Goal: Task Accomplishment & Management: Use online tool/utility

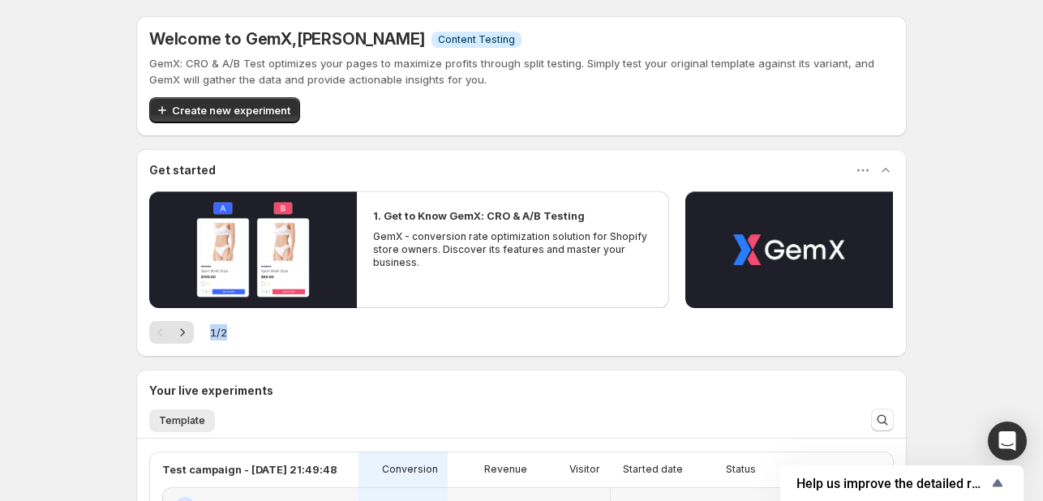
drag, startPoint x: 1031, startPoint y: 194, endPoint x: 1050, endPoint y: 315, distance: 123.0
click at [1042, 315] on html "Welcome to GemX , [PERSON_NAME] Info Content Testing GemX: CRO & A/B Test optim…" at bounding box center [521, 250] width 1043 height 501
click at [197, 108] on span "Create new experiment" at bounding box center [231, 110] width 118 height 16
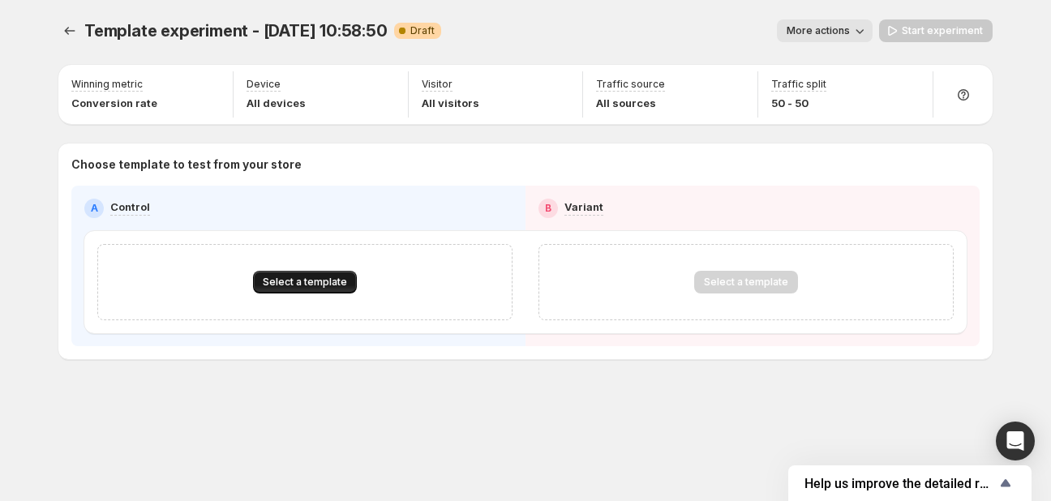
click at [342, 283] on span "Select a template" at bounding box center [305, 282] width 84 height 13
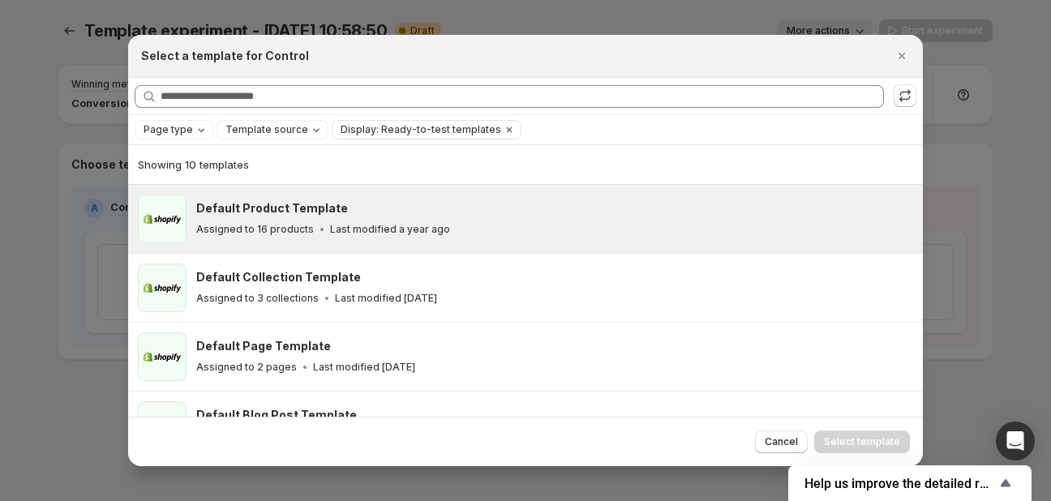
click at [349, 218] on div "Default Product Template Assigned to 16 products Last modified a year ago" at bounding box center [552, 218] width 712 height 37
click at [847, 442] on span "Select template" at bounding box center [862, 441] width 76 height 13
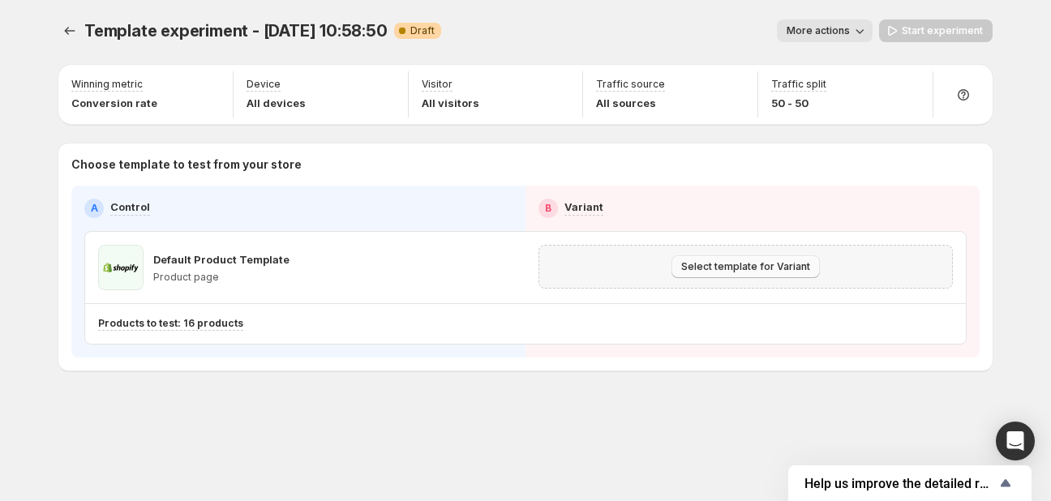
click at [734, 259] on button "Select template for Variant" at bounding box center [745, 266] width 148 height 23
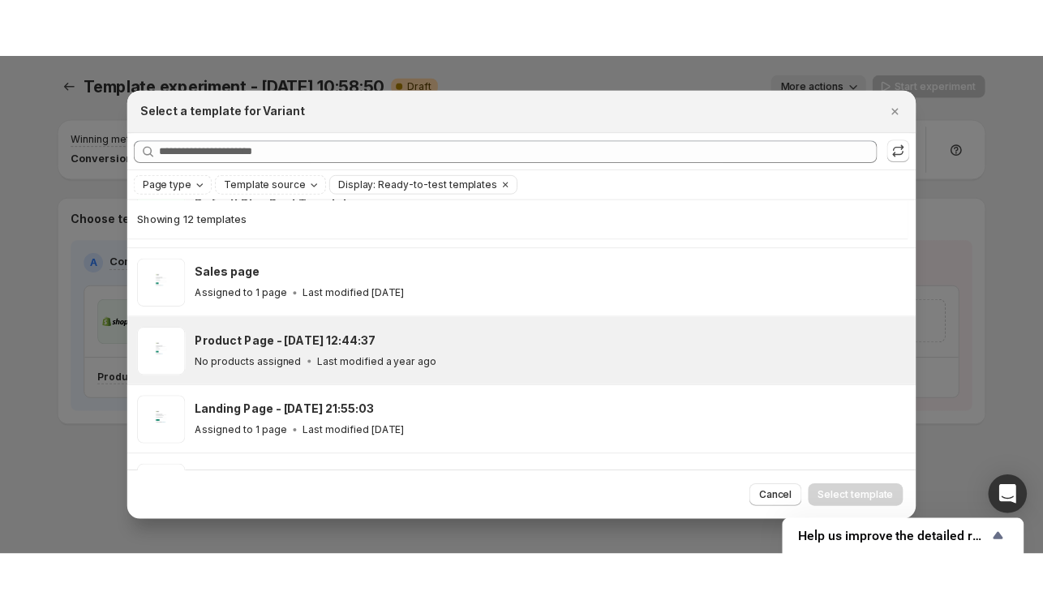
scroll to position [201, 0]
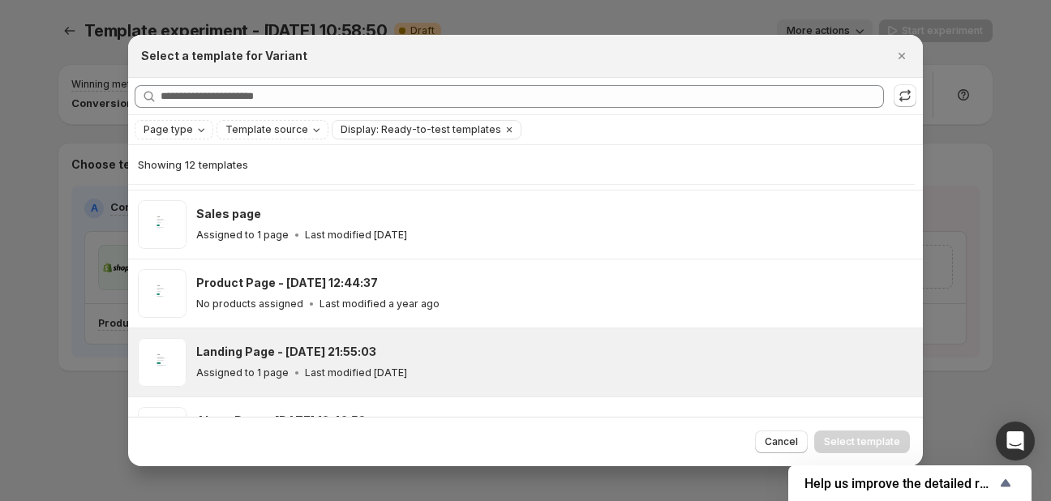
click at [642, 370] on div "Assigned to 1 page Last modified [DATE]" at bounding box center [552, 373] width 712 height 16
click at [840, 438] on span "Select template" at bounding box center [862, 441] width 76 height 13
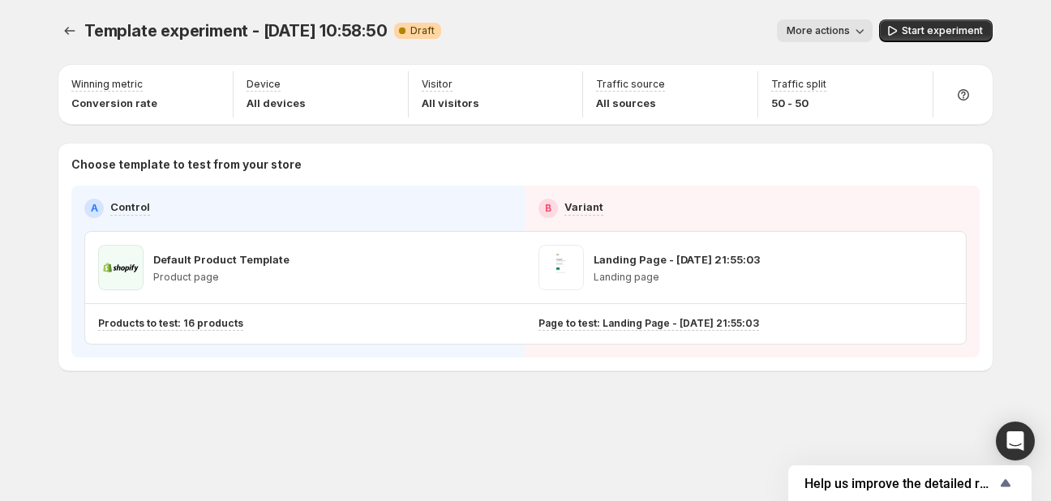
click at [828, 18] on div "Template experiment - [DATE] 10:58:50. This page is ready Template experiment -…" at bounding box center [525, 31] width 934 height 62
click at [824, 30] on span "More actions" at bounding box center [817, 30] width 63 height 13
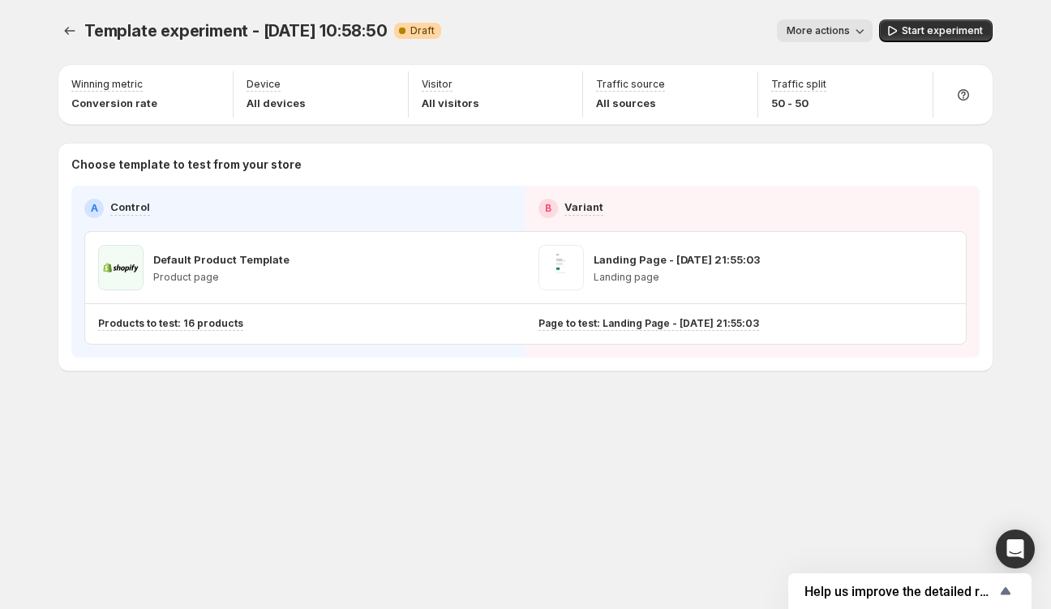
click at [815, 22] on button "More actions" at bounding box center [825, 30] width 96 height 23
click at [964, 29] on span "Start experiment" at bounding box center [941, 30] width 81 height 13
click at [900, 80] on button "button" at bounding box center [911, 86] width 23 height 23
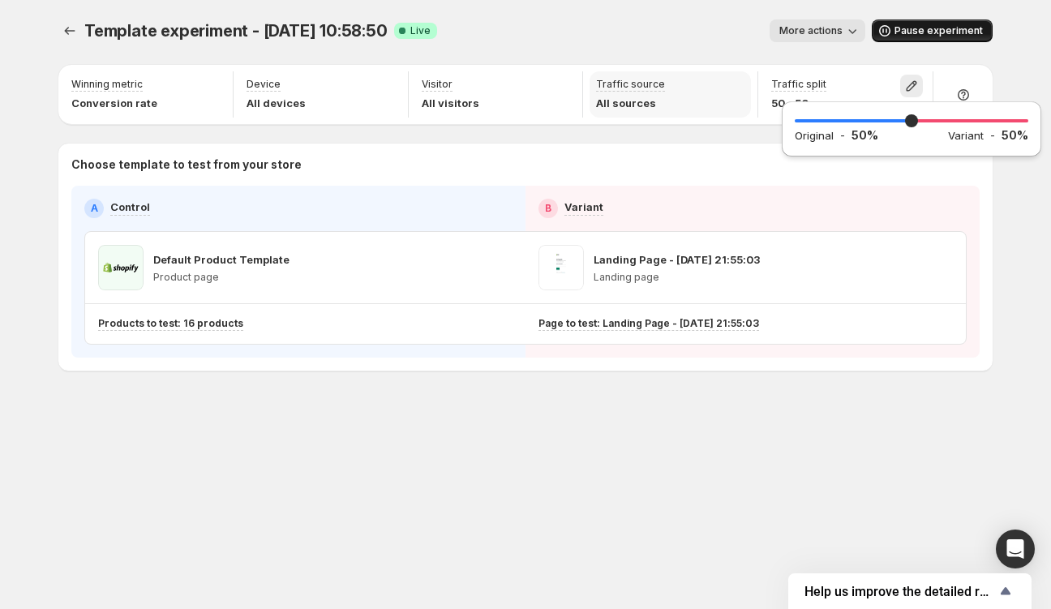
click at [691, 84] on div "Traffic source All sources" at bounding box center [669, 94] width 161 height 46
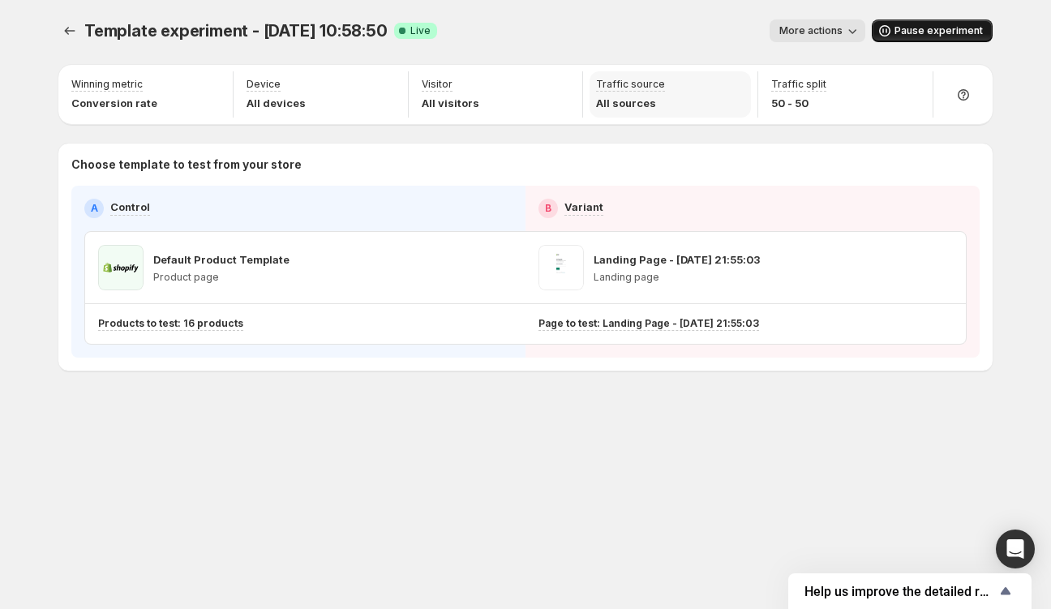
click at [635, 91] on div "Traffic source All sources" at bounding box center [630, 94] width 69 height 33
click at [66, 26] on icon "Experiments" at bounding box center [70, 31] width 16 height 16
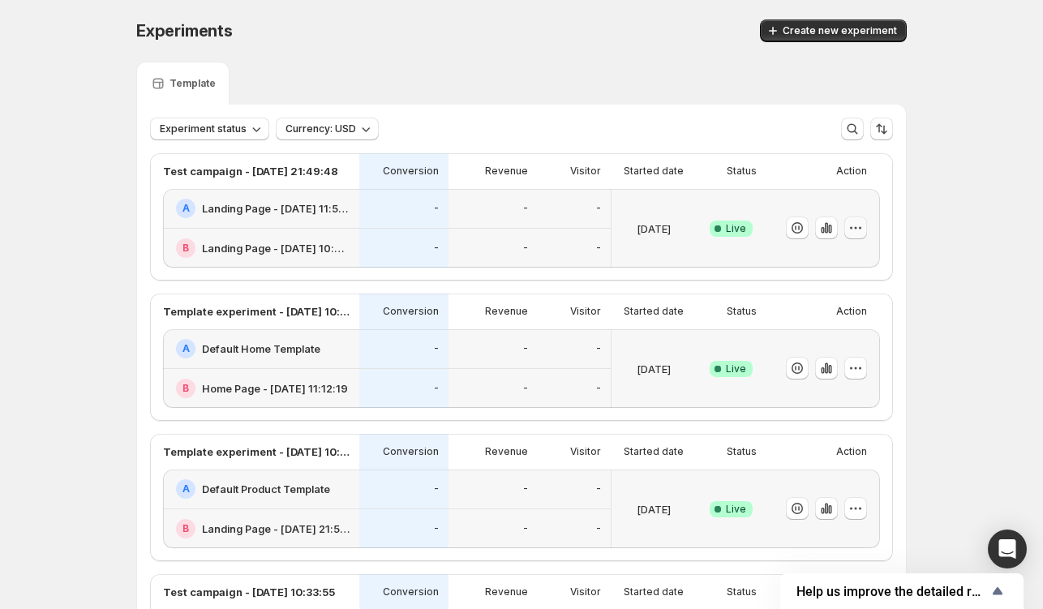
click at [854, 225] on icon "button" at bounding box center [855, 228] width 16 height 16
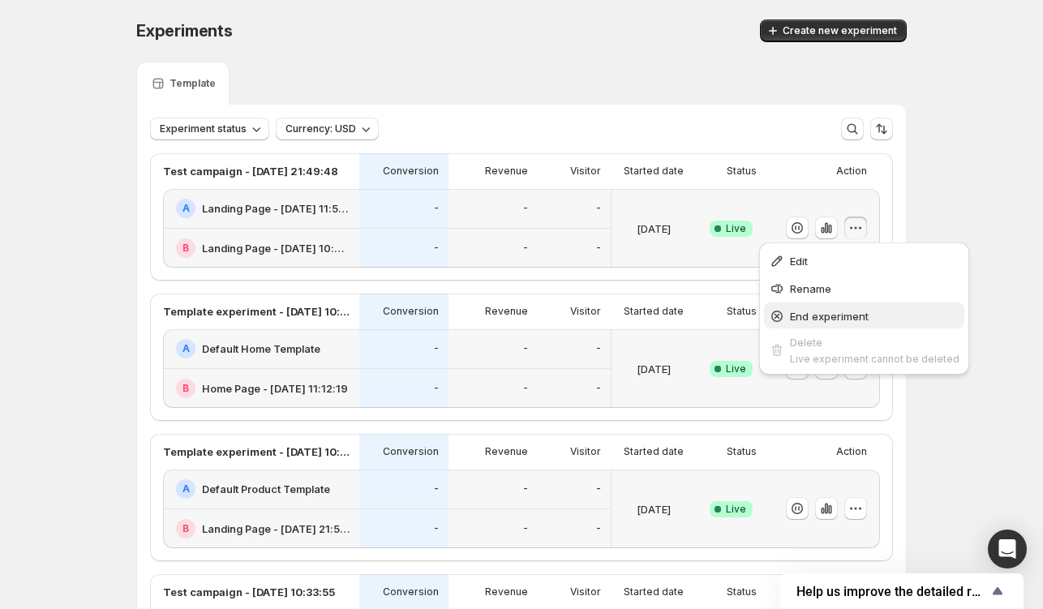
click at [837, 313] on span "End experiment" at bounding box center [829, 316] width 79 height 13
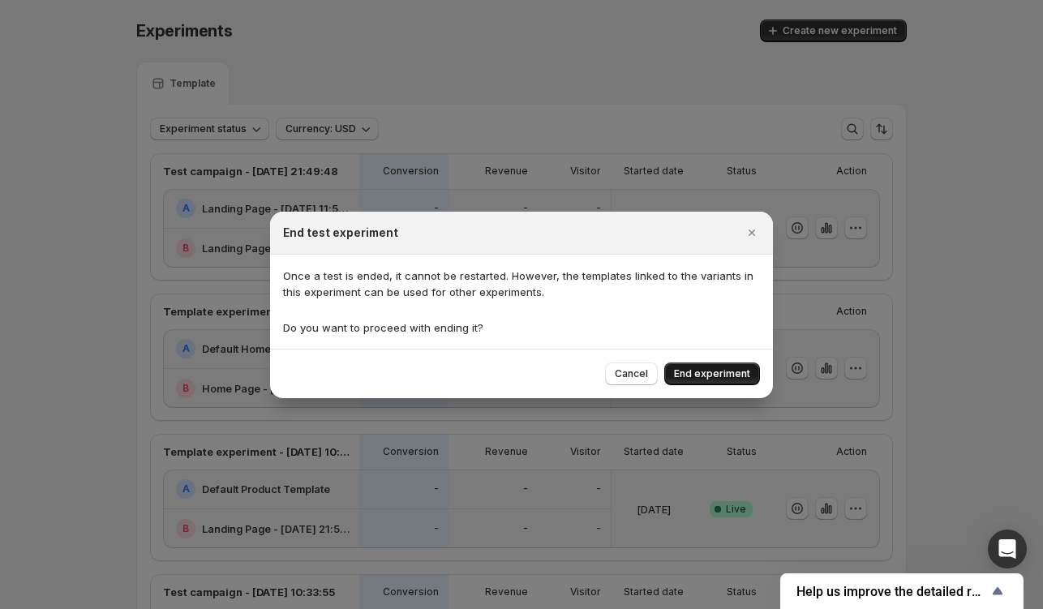
click at [734, 372] on span "End experiment" at bounding box center [712, 373] width 76 height 13
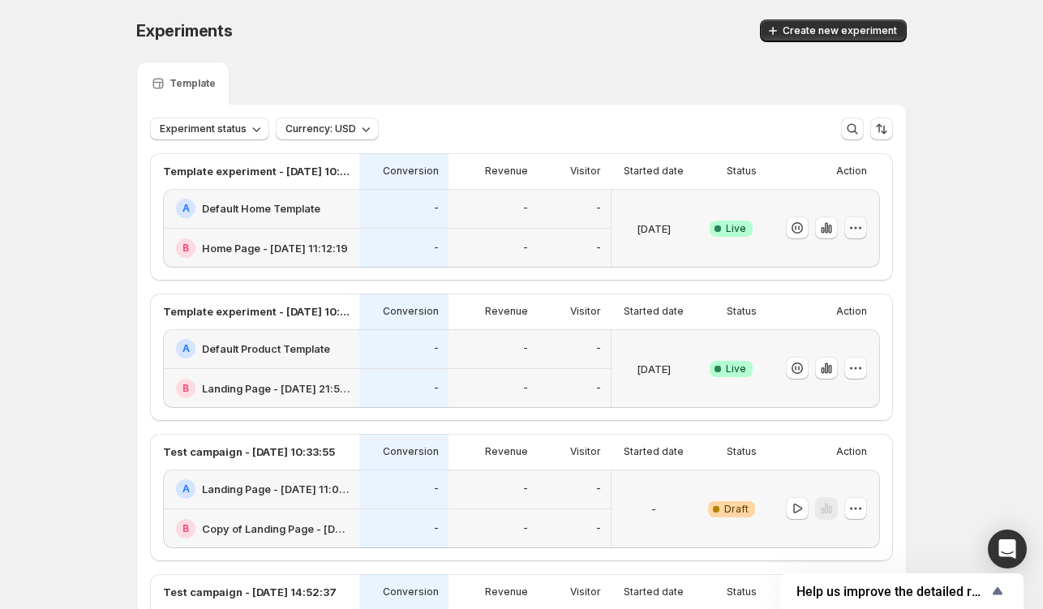
click at [858, 221] on icon "button" at bounding box center [855, 228] width 16 height 16
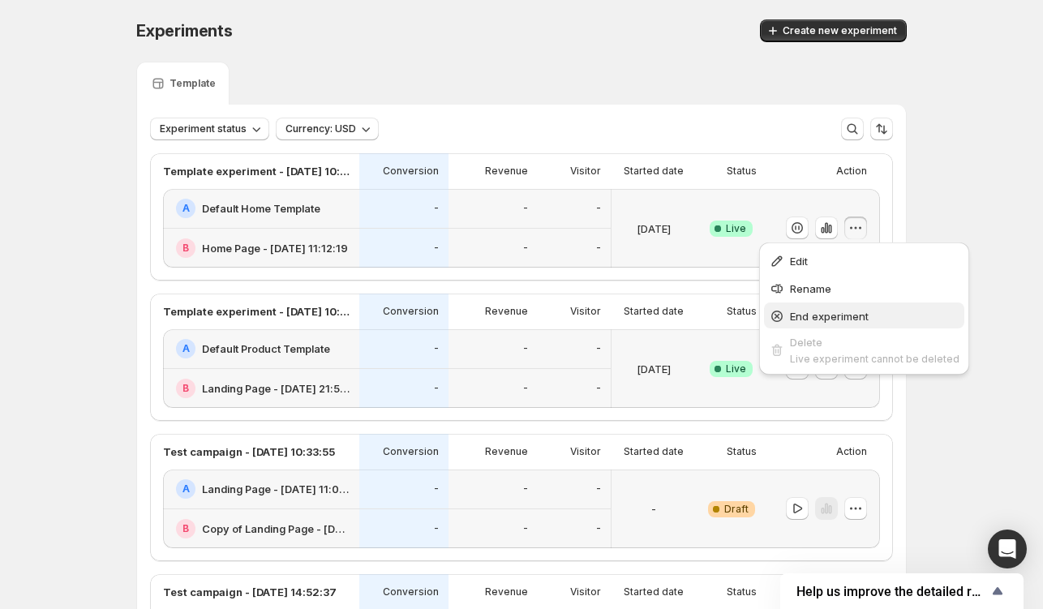
click at [856, 315] on span "End experiment" at bounding box center [829, 316] width 79 height 13
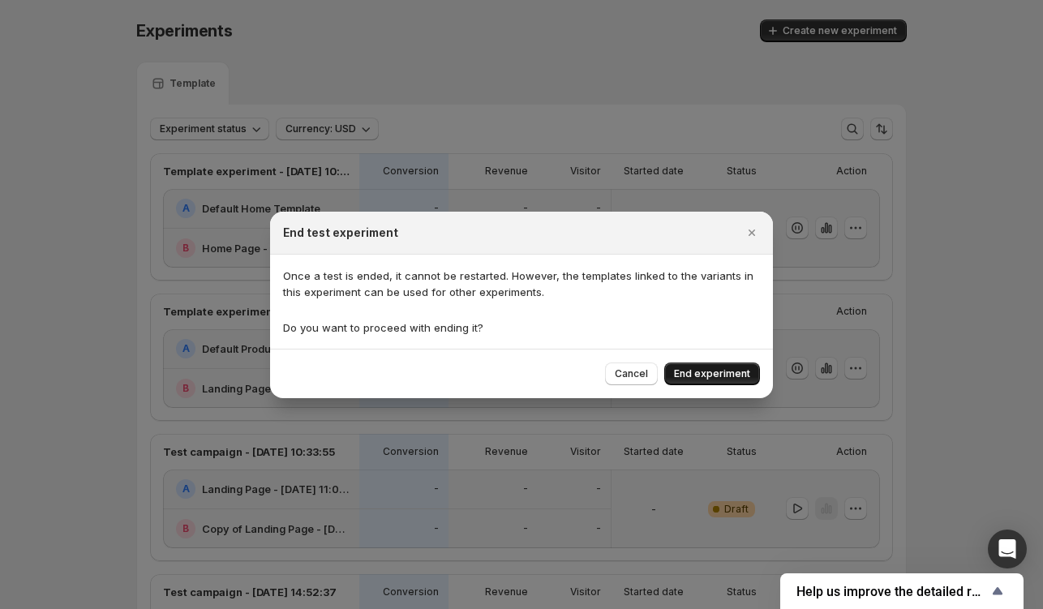
click at [717, 379] on span "End experiment" at bounding box center [712, 373] width 76 height 13
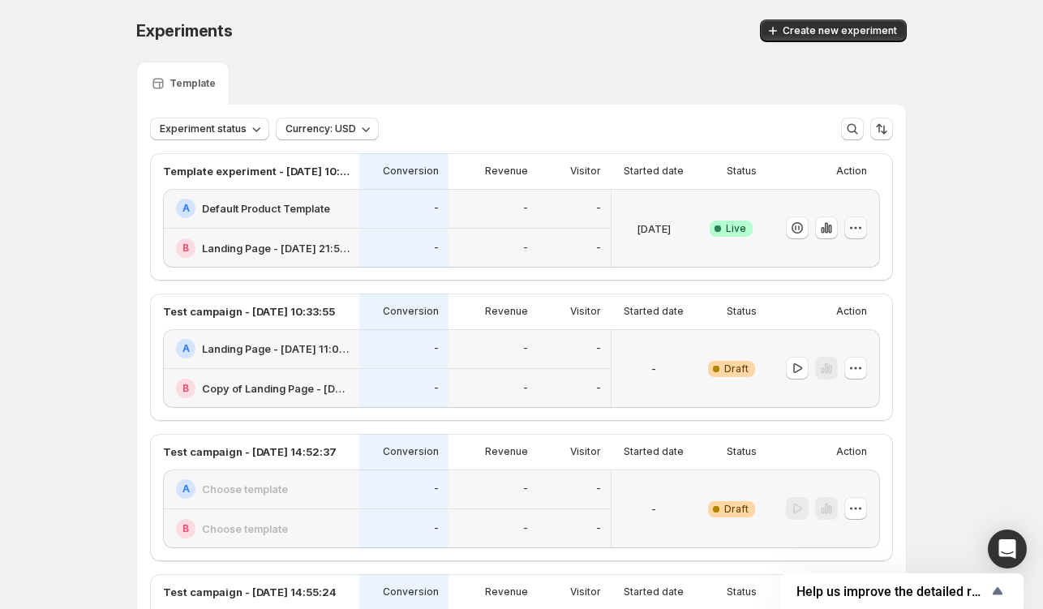
click at [867, 230] on button "button" at bounding box center [855, 227] width 23 height 23
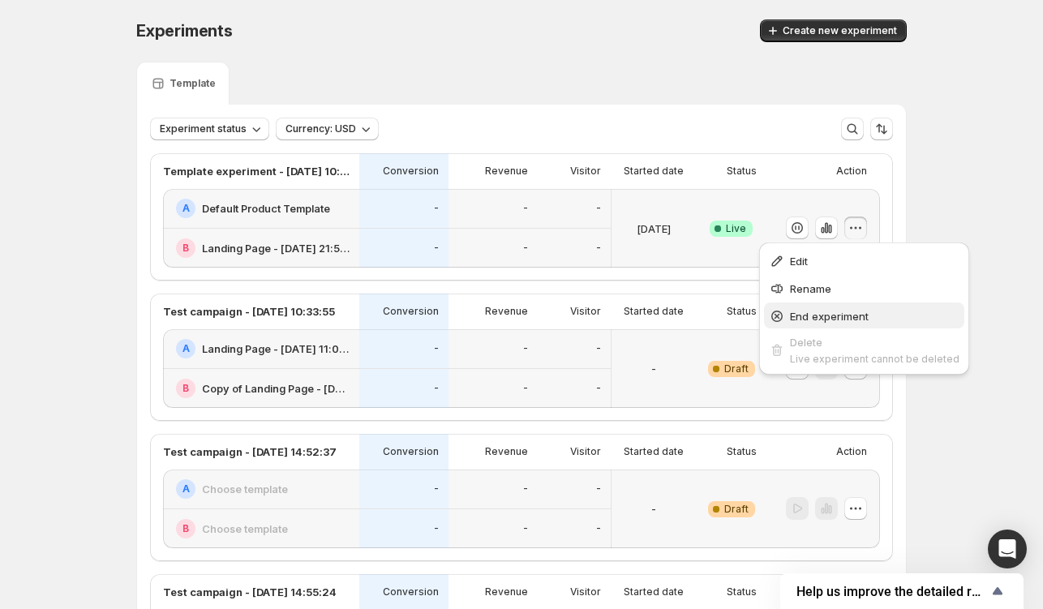
click at [830, 317] on span "End experiment" at bounding box center [829, 316] width 79 height 13
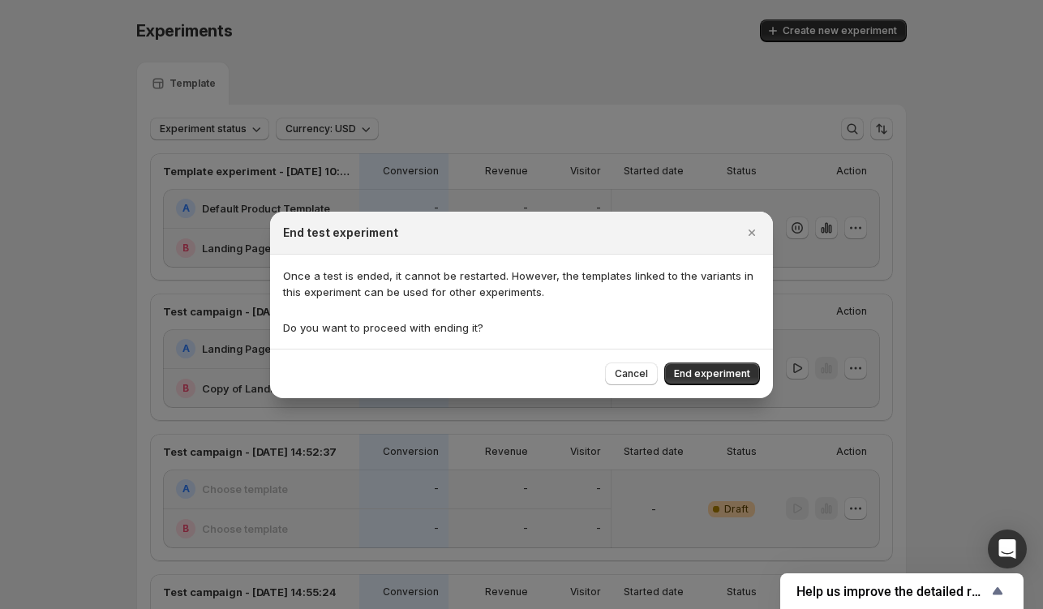
click at [736, 379] on span "End experiment" at bounding box center [712, 373] width 76 height 13
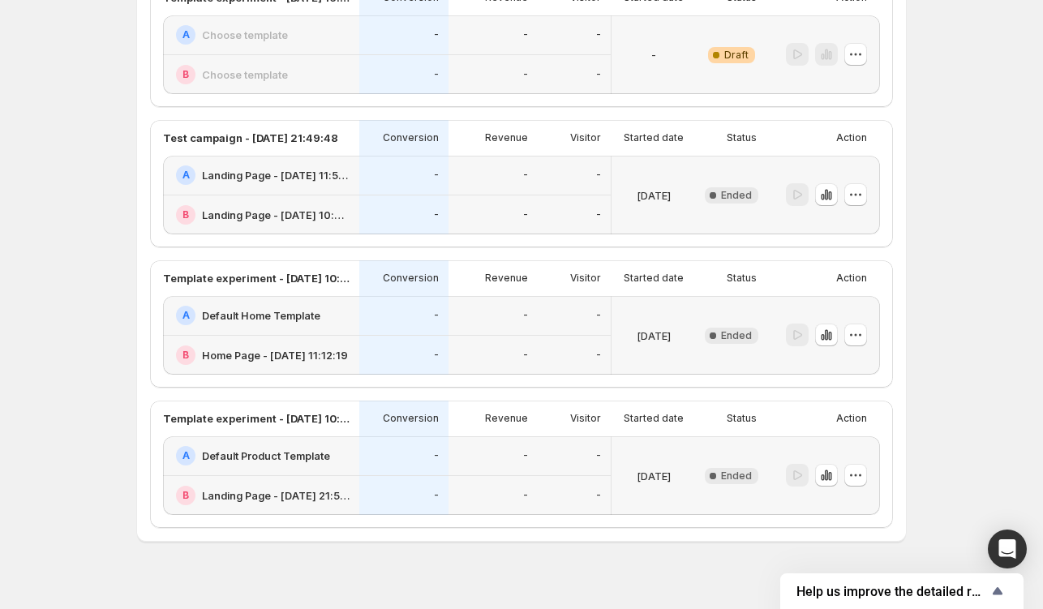
scroll to position [1173, 0]
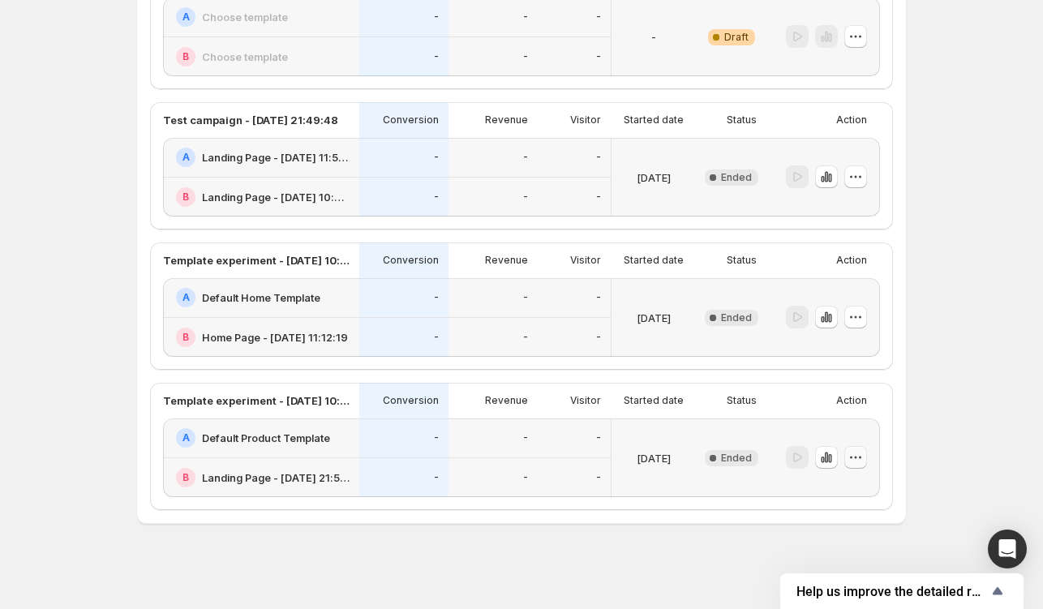
click at [858, 457] on icon "button" at bounding box center [855, 457] width 16 height 16
click at [841, 500] on span "Delete" at bounding box center [846, 571] width 32 height 13
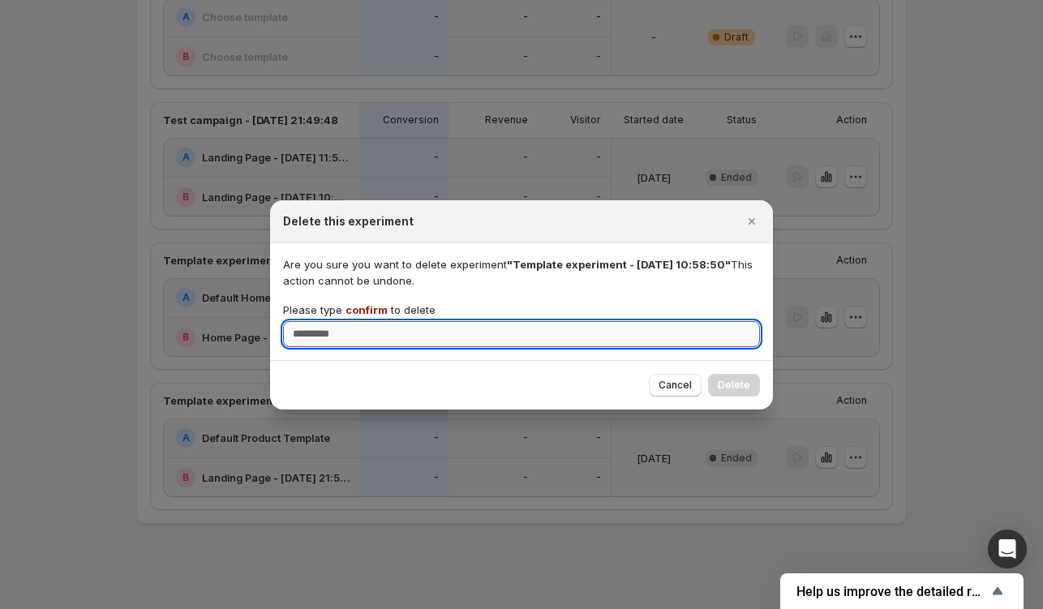
click at [529, 345] on input "Please type confirm to delete" at bounding box center [521, 334] width 477 height 26
type input "*******"
click at [717, 375] on button "Delete" at bounding box center [734, 385] width 52 height 23
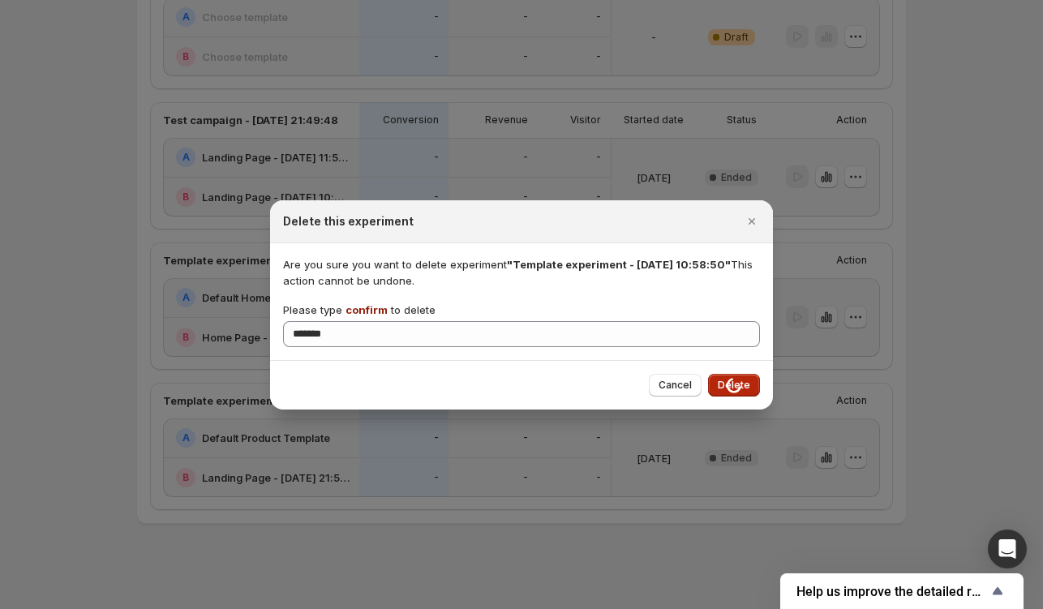
scroll to position [1033, 0]
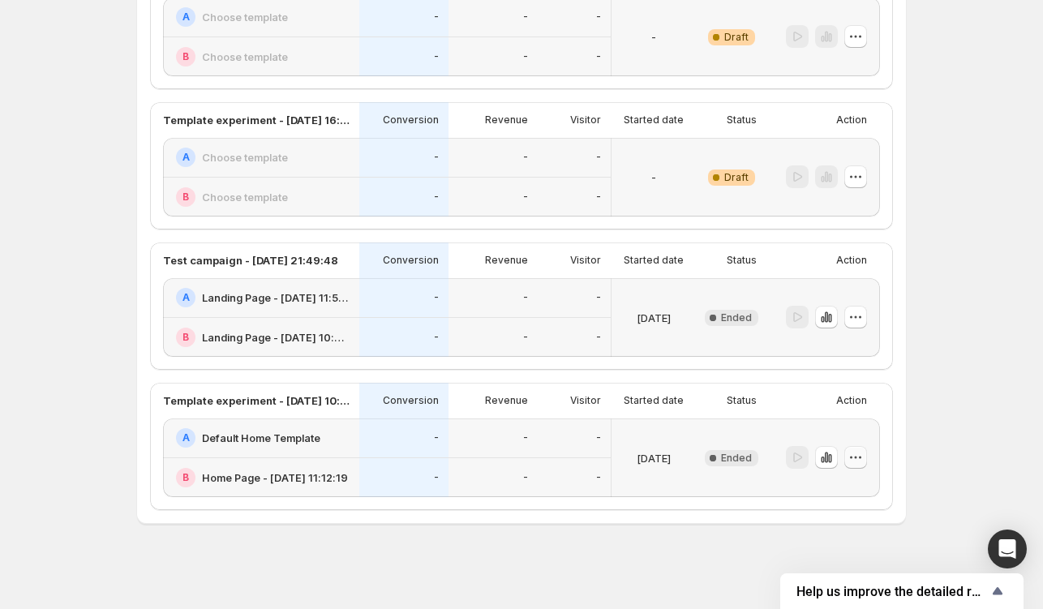
click at [856, 449] on icon "button" at bounding box center [855, 457] width 16 height 16
click at [843, 500] on span "Delete" at bounding box center [846, 571] width 32 height 13
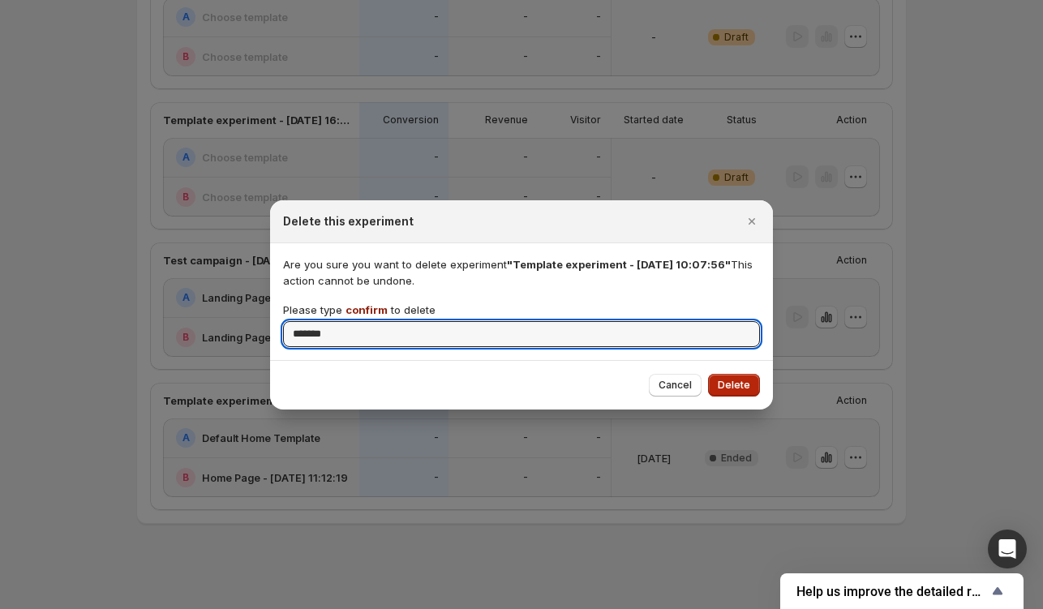
type input "*******"
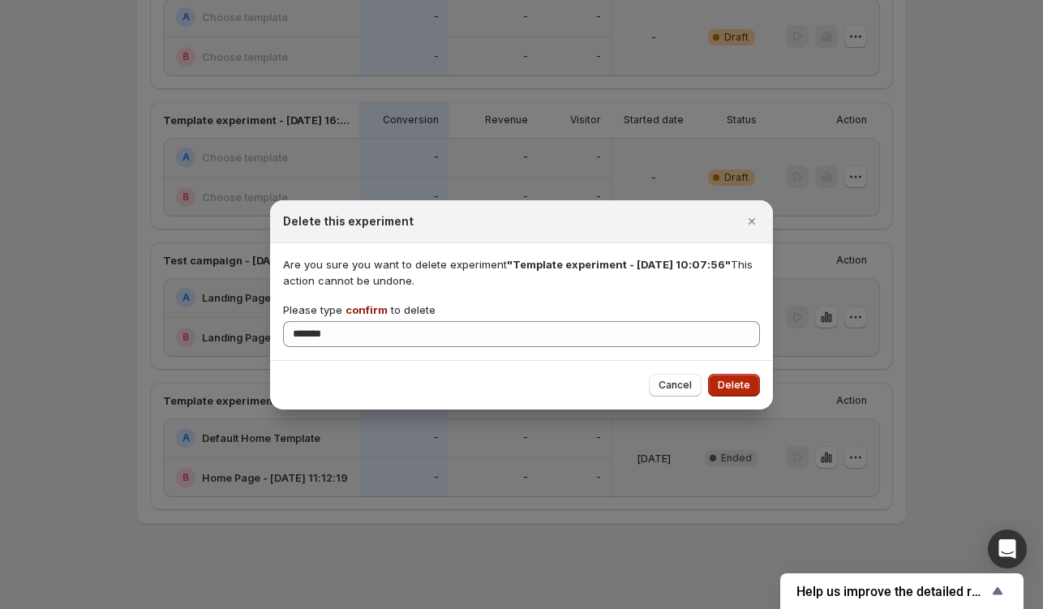
click at [734, 386] on span "Delete" at bounding box center [733, 385] width 32 height 13
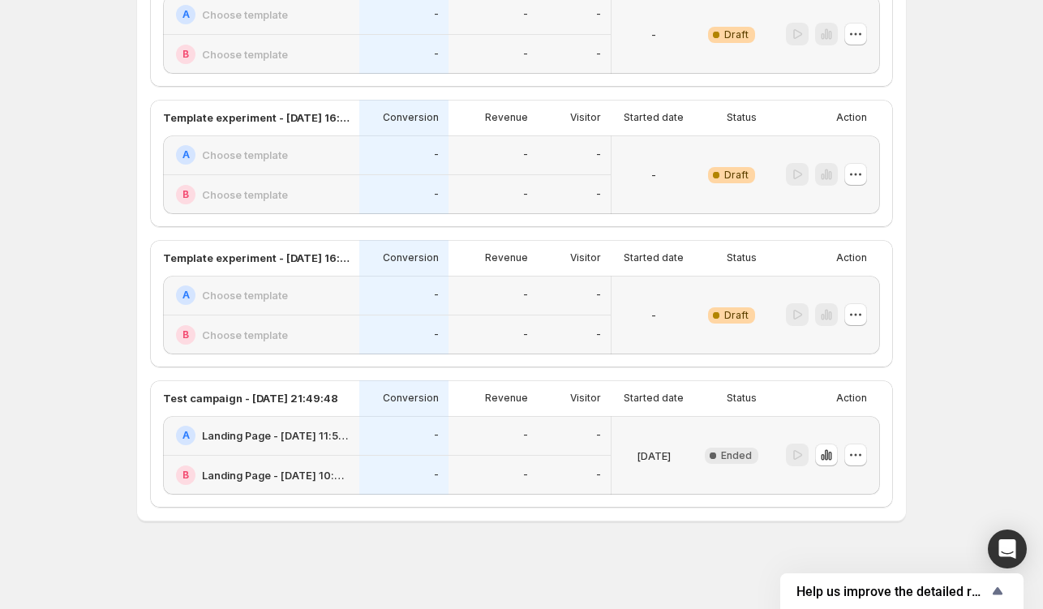
scroll to position [893, 0]
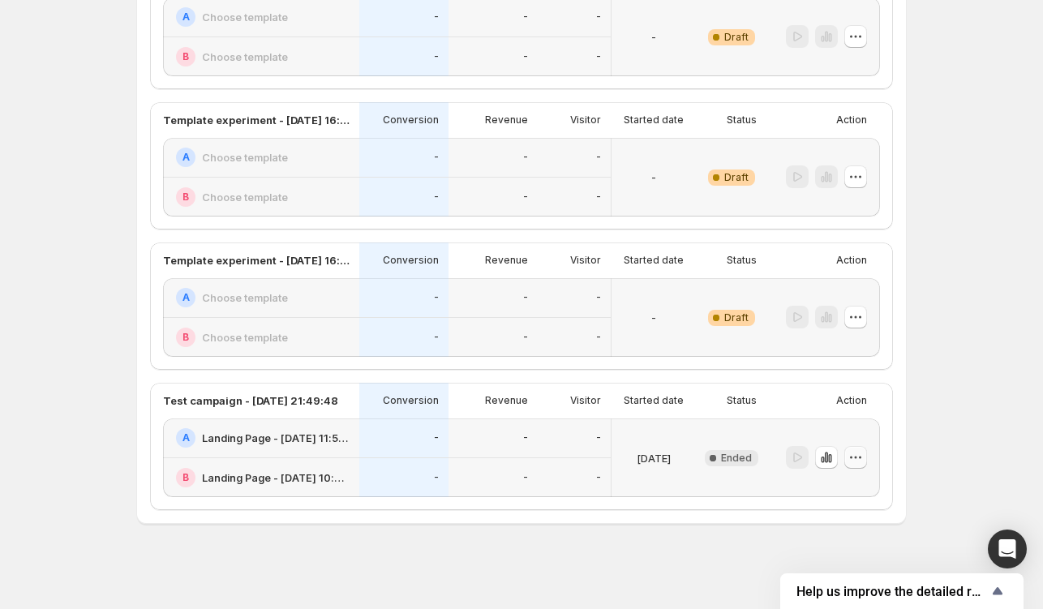
click at [856, 458] on icon "button" at bounding box center [855, 457] width 16 height 16
click at [846, 500] on span "Delete" at bounding box center [846, 571] width 32 height 13
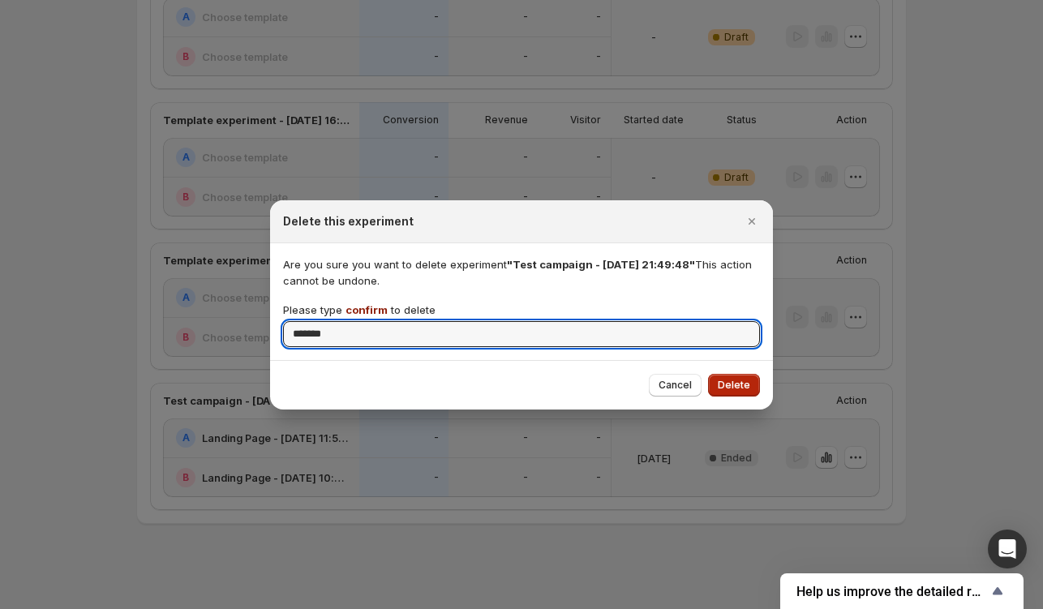
type input "*******"
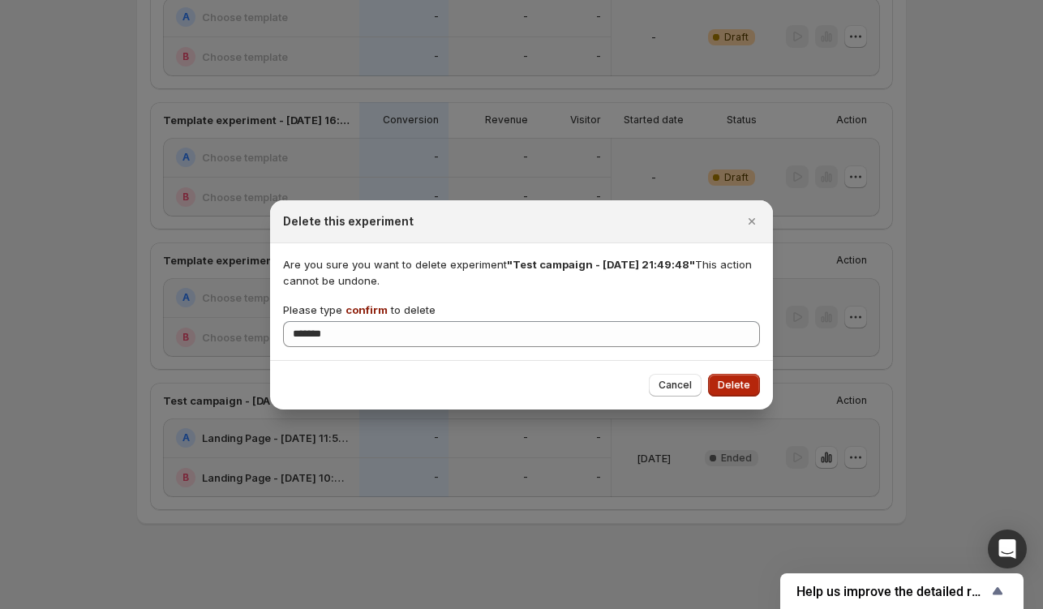
click at [734, 383] on span "Delete" at bounding box center [733, 385] width 32 height 13
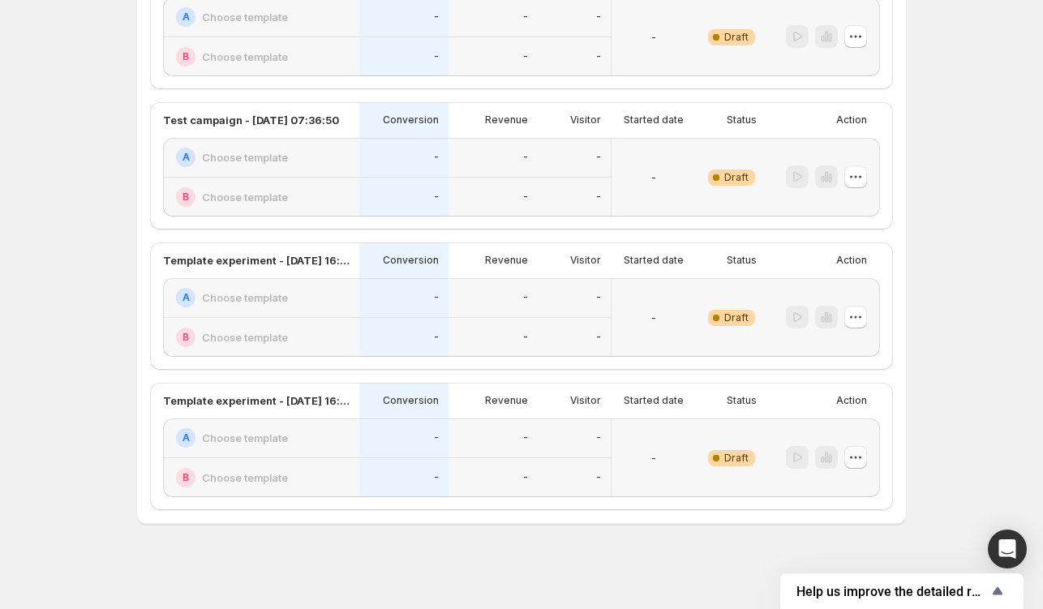
click at [855, 446] on button "button" at bounding box center [855, 457] width 23 height 23
click at [845, 500] on span "Delete" at bounding box center [869, 572] width 79 height 16
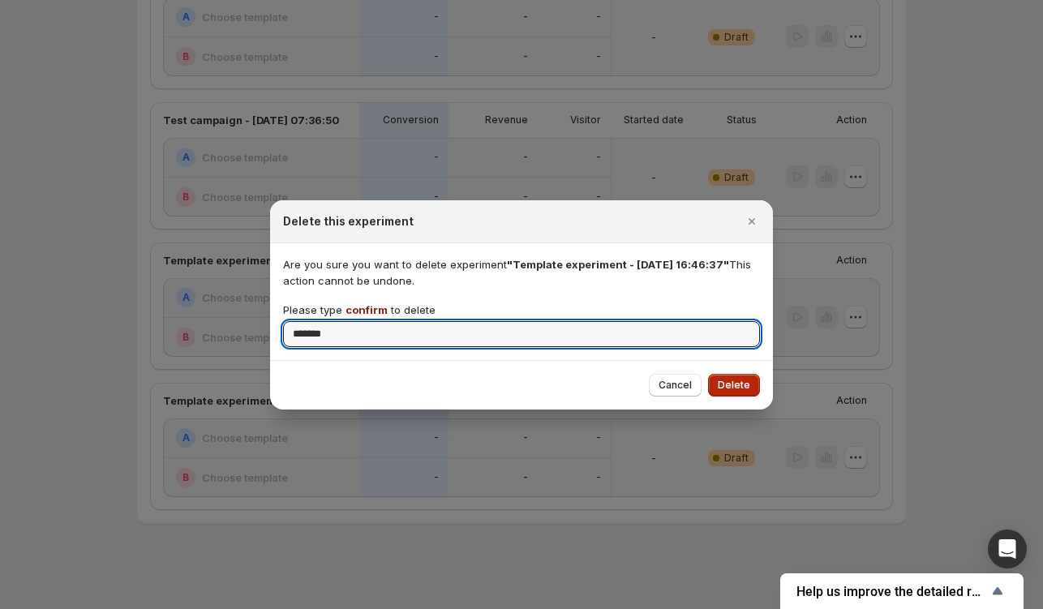
type input "*******"
click at [747, 387] on span "Delete" at bounding box center [733, 385] width 32 height 13
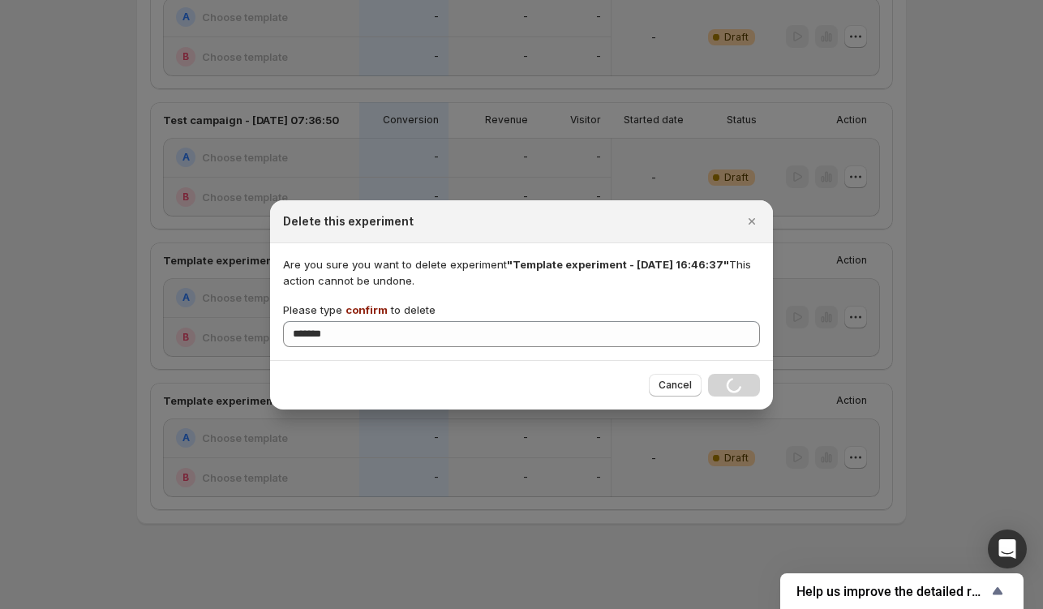
scroll to position [613, 0]
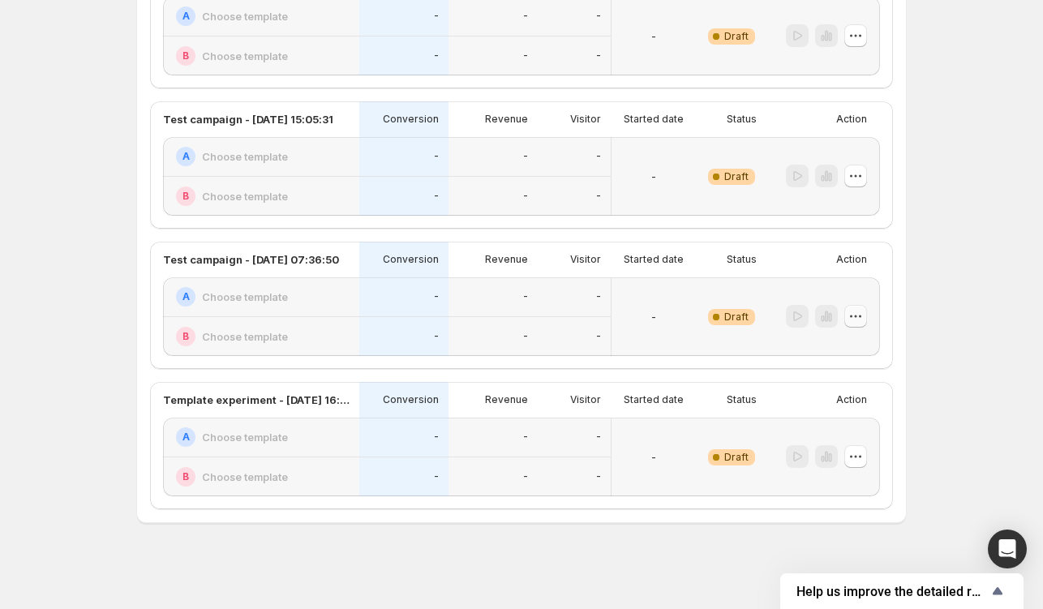
click at [860, 315] on icon "button" at bounding box center [855, 316] width 16 height 16
click at [827, 422] on button "Delete" at bounding box center [858, 431] width 109 height 26
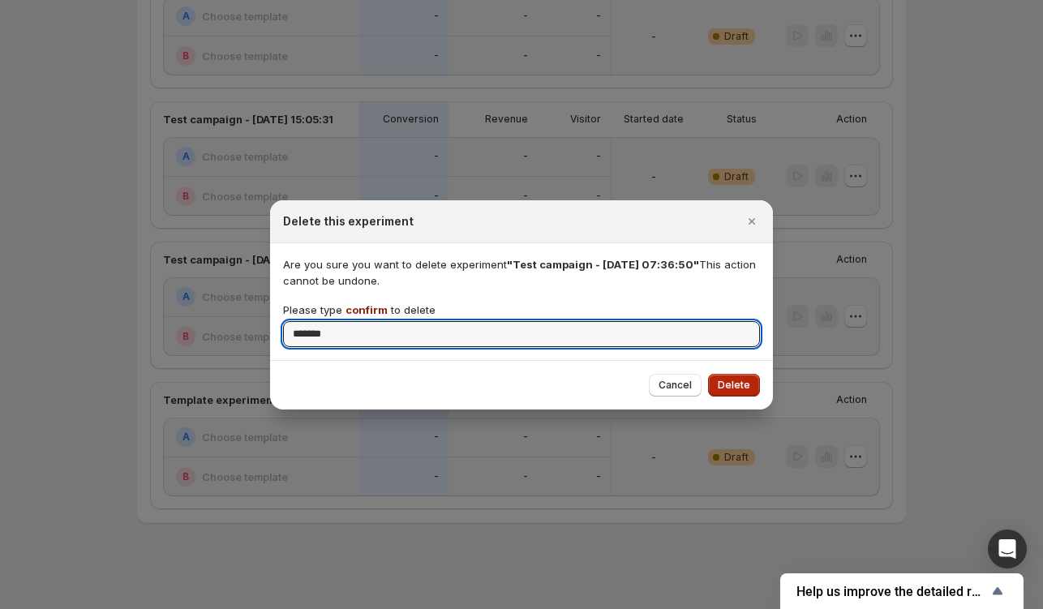
type input "*******"
click at [739, 379] on span "Delete" at bounding box center [733, 385] width 32 height 13
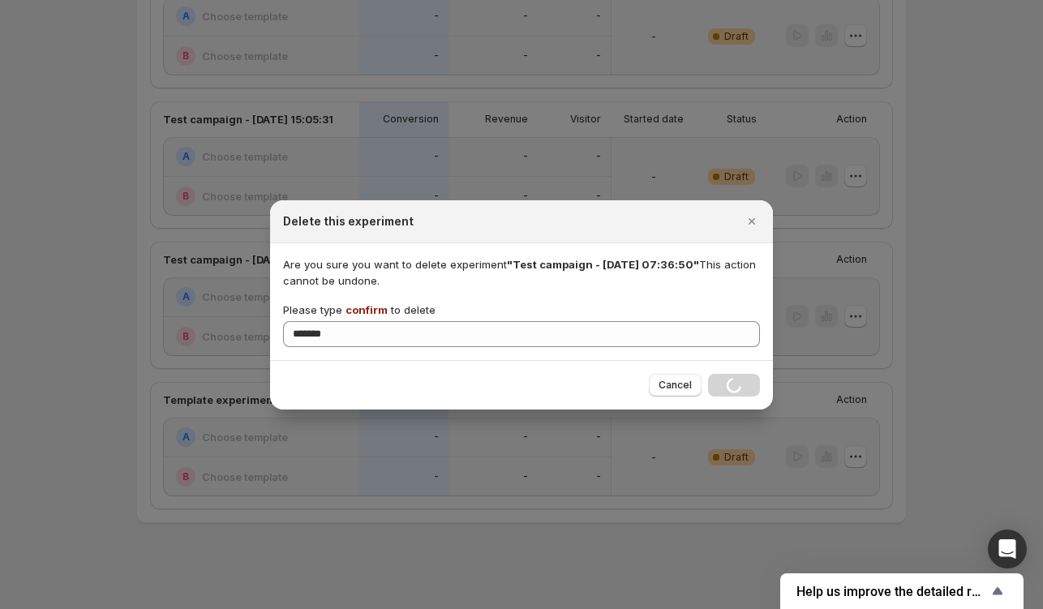
scroll to position [473, 0]
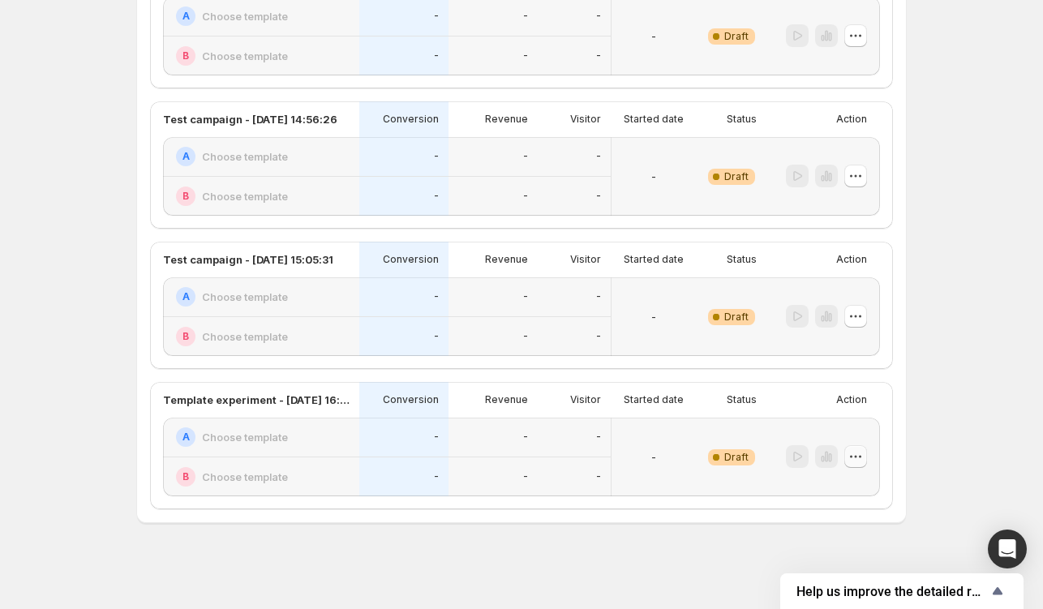
click at [859, 456] on icon "button" at bounding box center [855, 456] width 16 height 16
click at [856, 500] on span "Delete" at bounding box center [846, 571] width 32 height 13
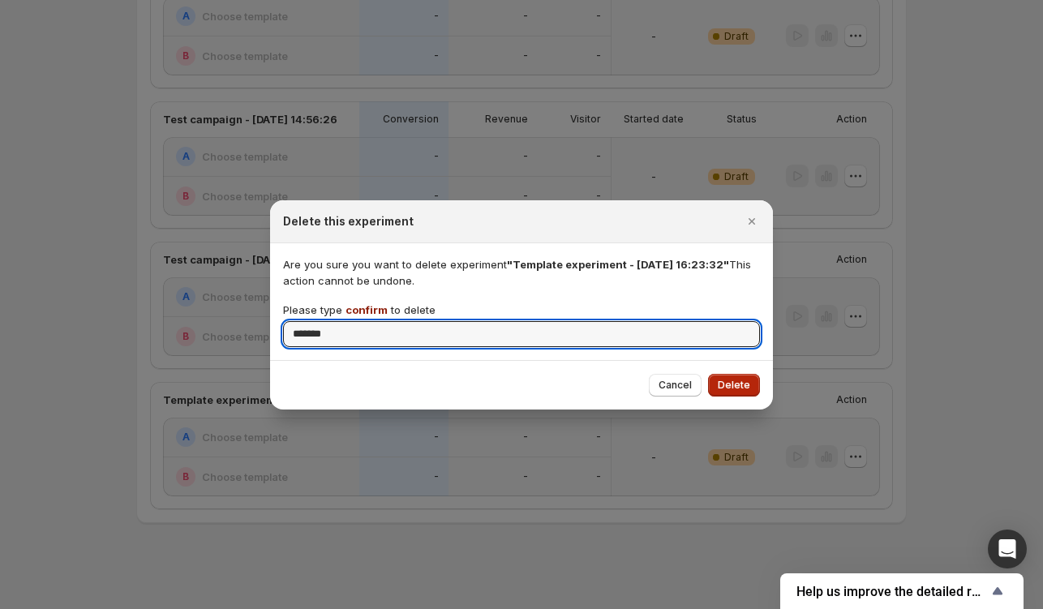
type input "*******"
click at [737, 379] on span "Delete" at bounding box center [733, 385] width 32 height 13
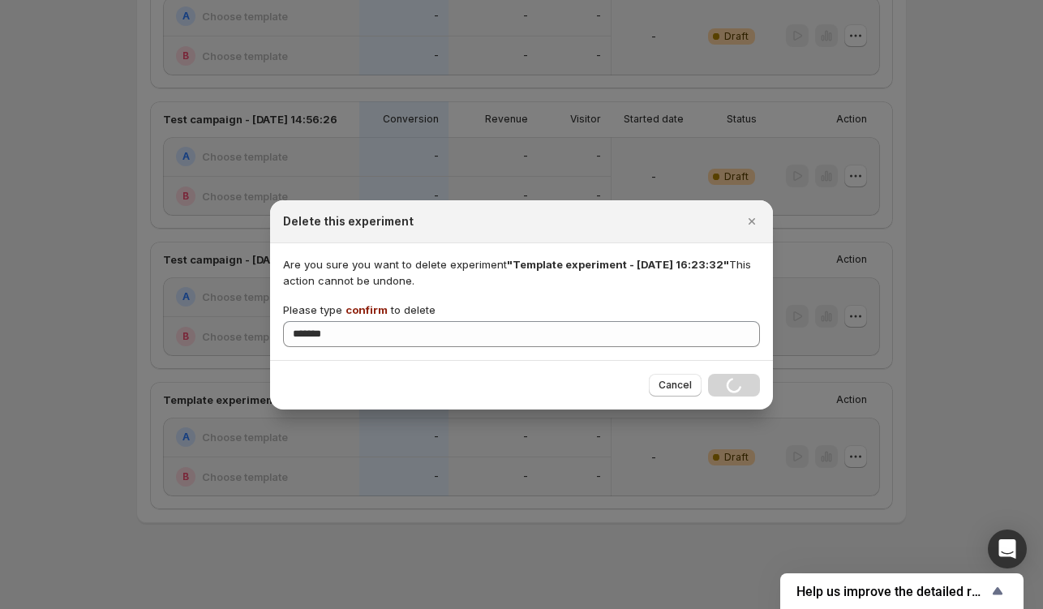
scroll to position [332, 0]
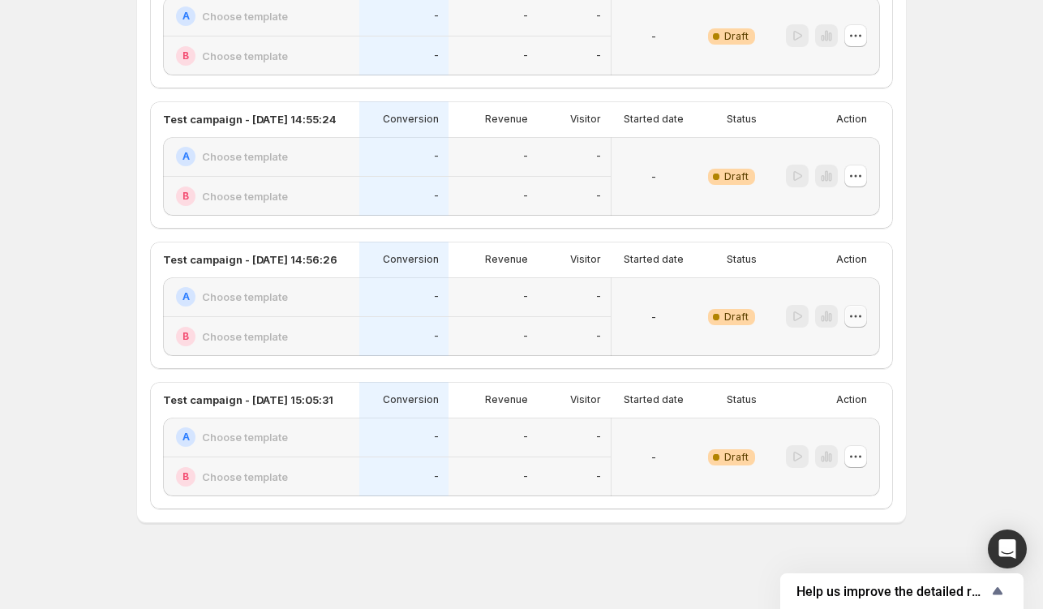
click at [859, 318] on icon "button" at bounding box center [855, 316] width 16 height 16
click at [823, 424] on icon "button" at bounding box center [817, 431] width 16 height 16
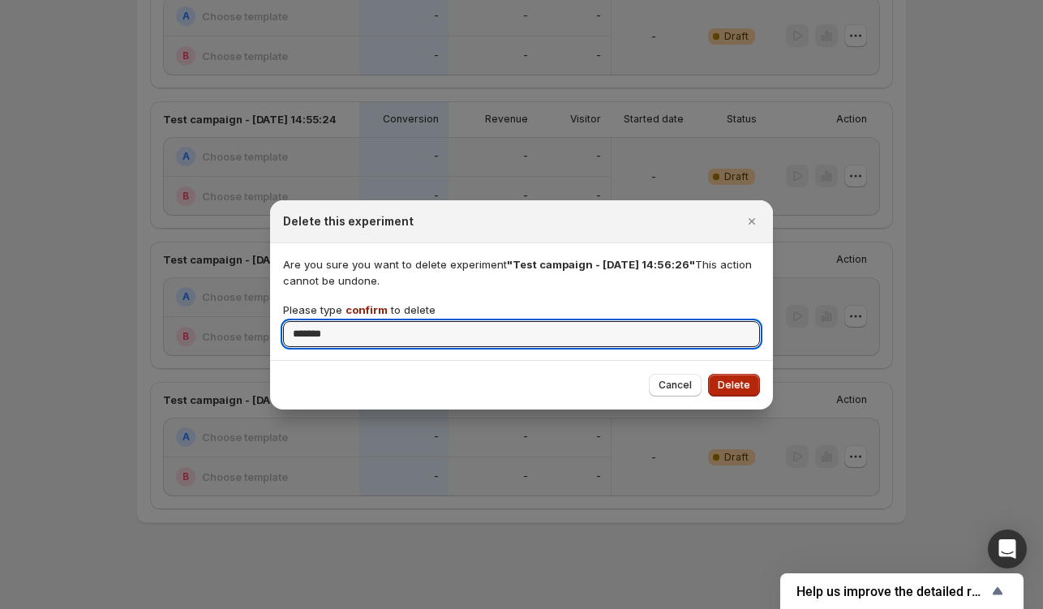
type input "*******"
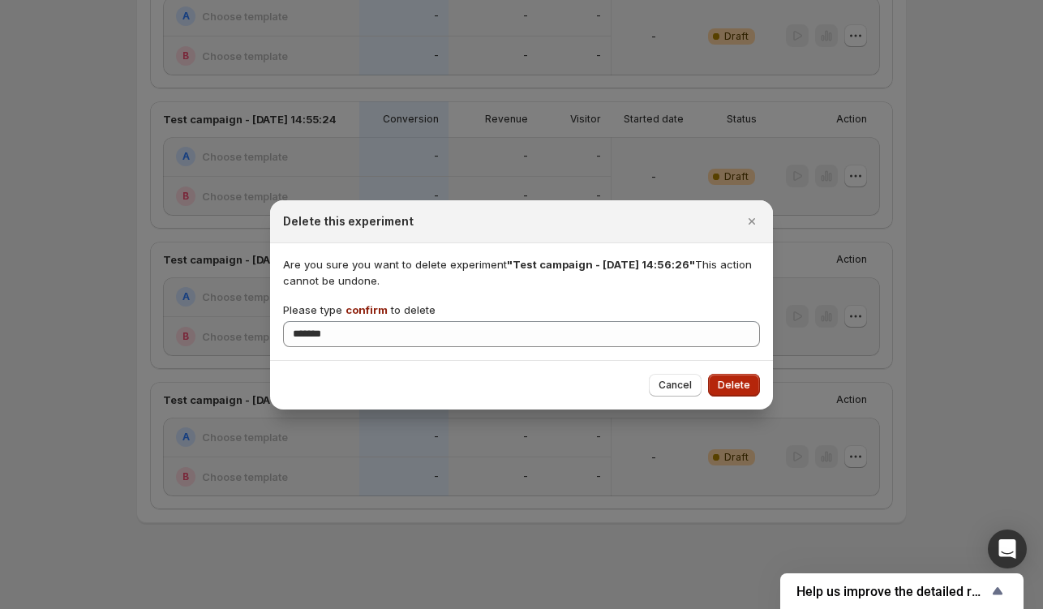
click at [741, 383] on span "Delete" at bounding box center [733, 385] width 32 height 13
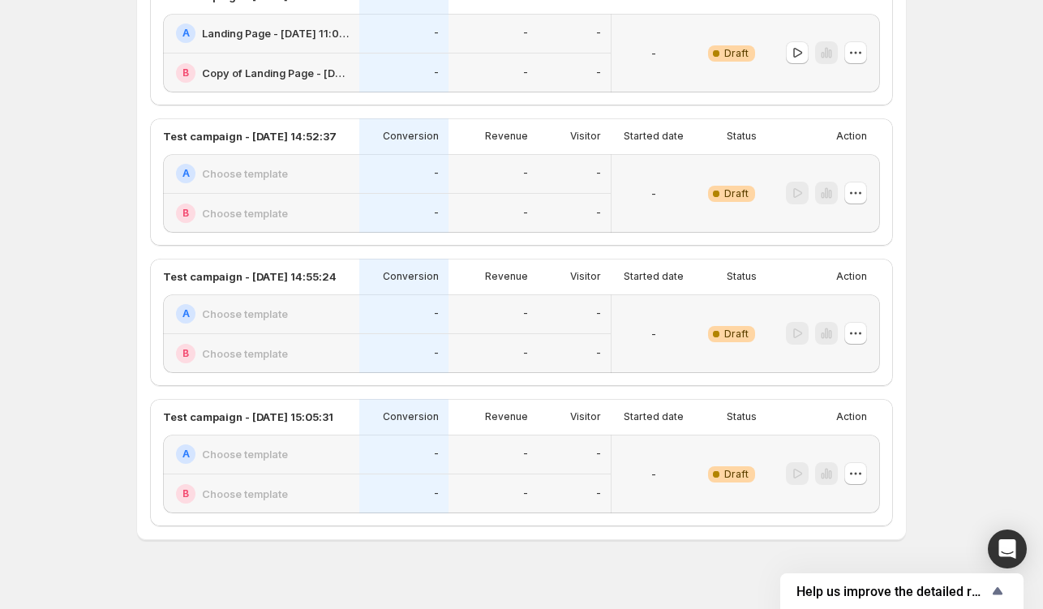
scroll to position [192, 0]
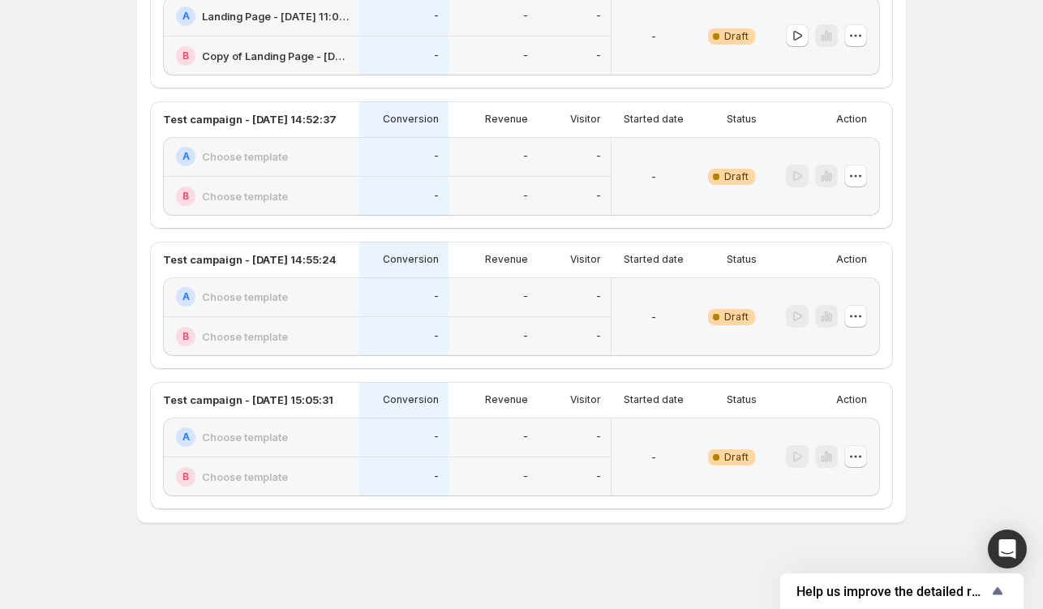
click at [862, 448] on icon "button" at bounding box center [855, 456] width 16 height 16
click at [823, 500] on icon "button" at bounding box center [817, 571] width 16 height 16
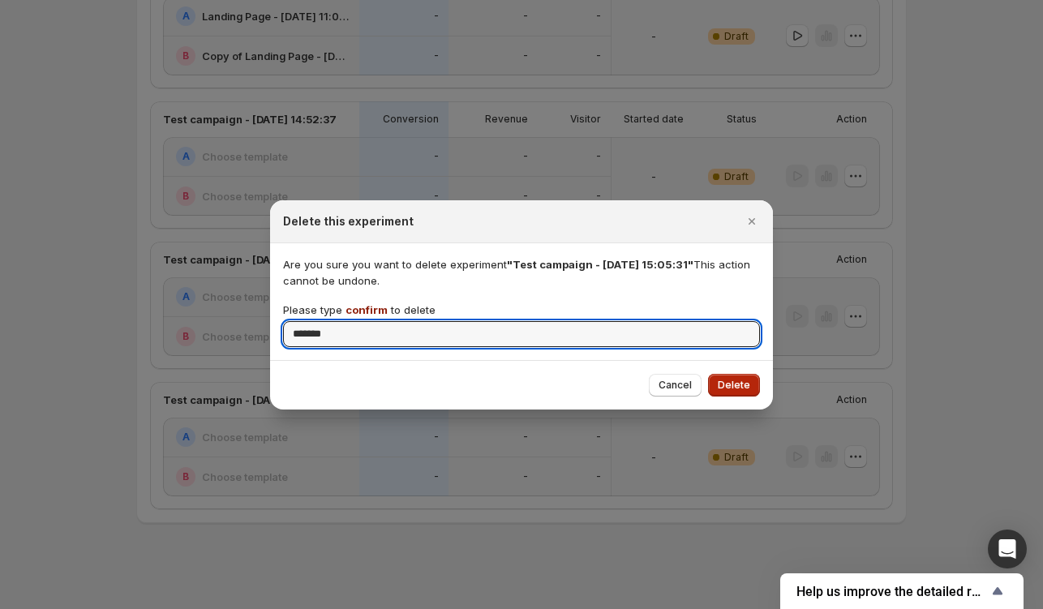
type input "*******"
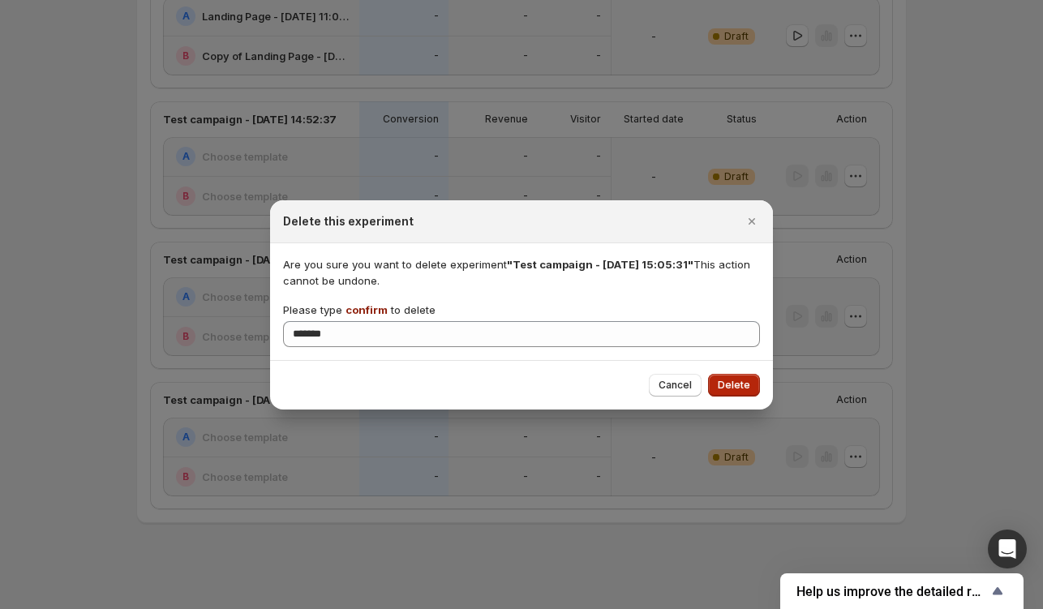
click at [737, 379] on span "Delete" at bounding box center [733, 385] width 32 height 13
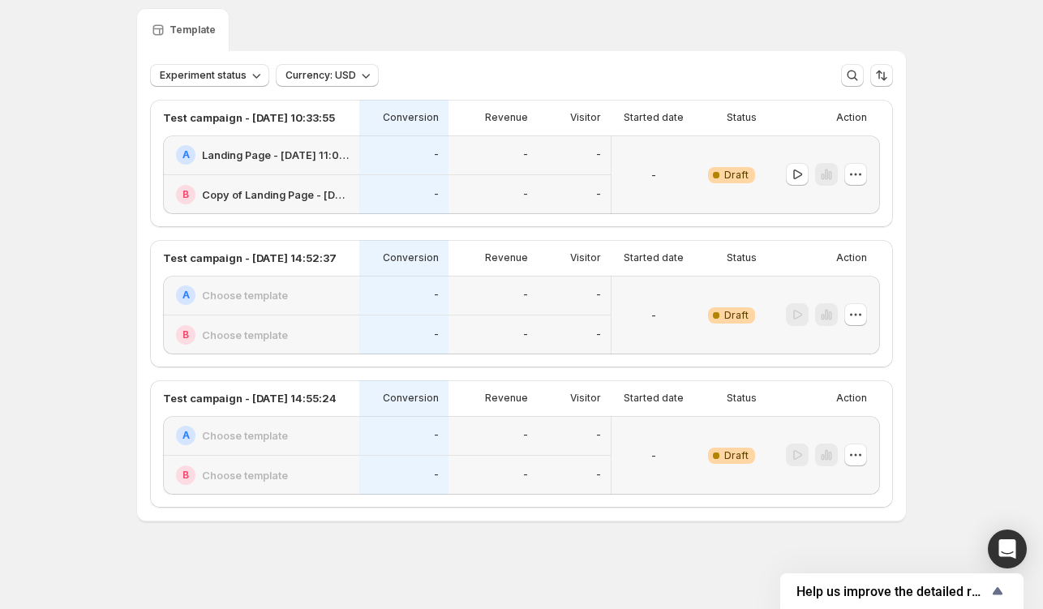
scroll to position [52, 0]
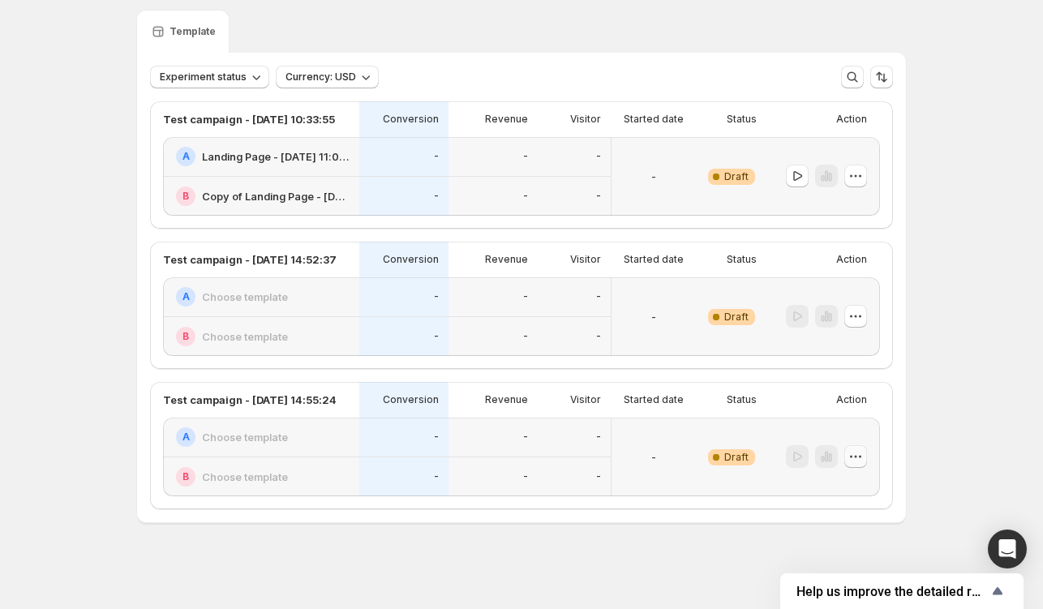
click at [863, 460] on icon "button" at bounding box center [855, 456] width 16 height 16
click at [843, 500] on span "Delete" at bounding box center [846, 572] width 32 height 13
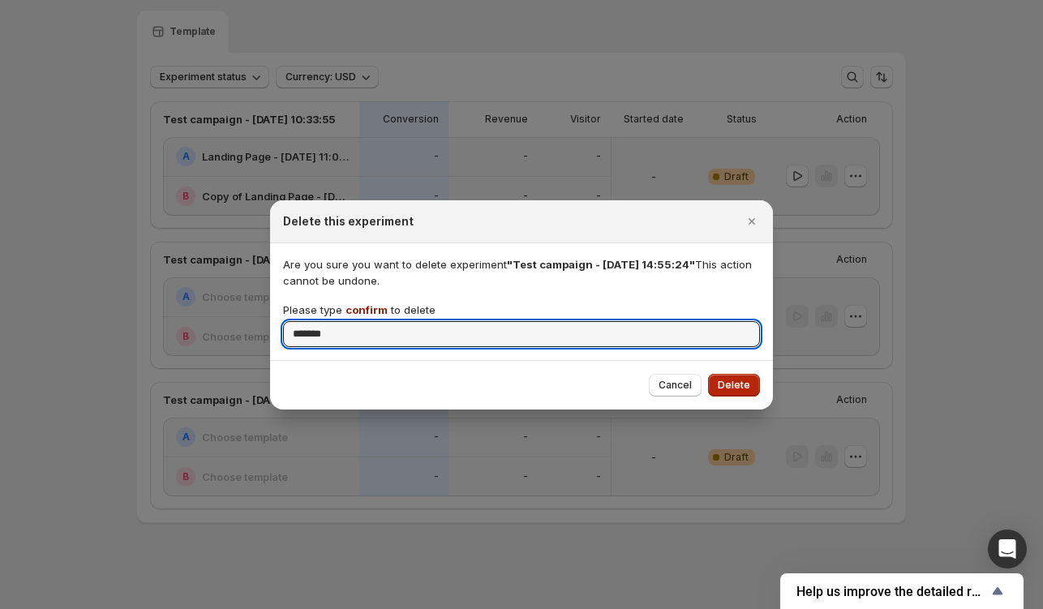
type input "*******"
click at [742, 374] on button "Delete" at bounding box center [734, 385] width 52 height 23
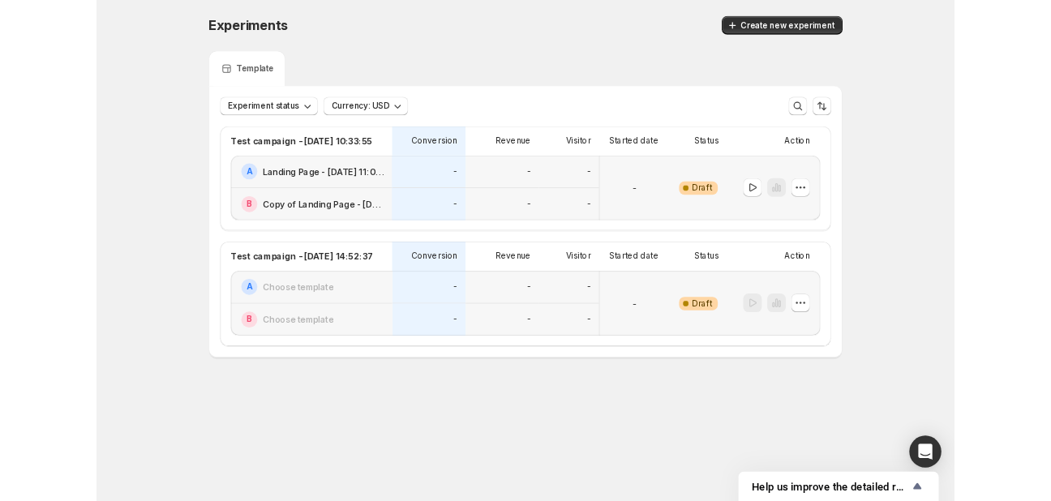
scroll to position [0, 0]
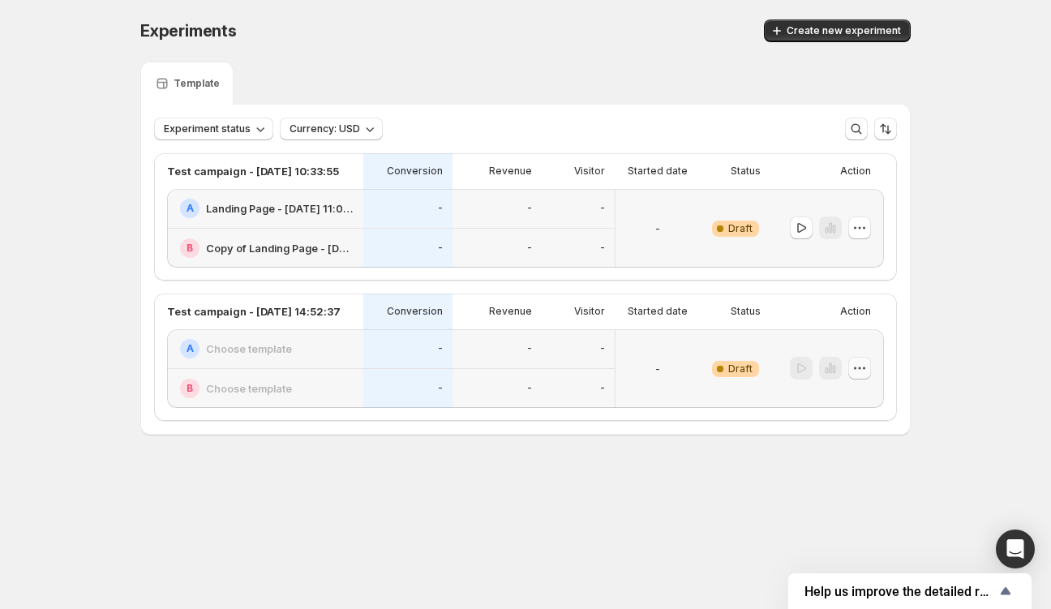
click at [856, 360] on icon "button" at bounding box center [859, 368] width 16 height 16
click at [839, 488] on span "Delete" at bounding box center [846, 483] width 32 height 13
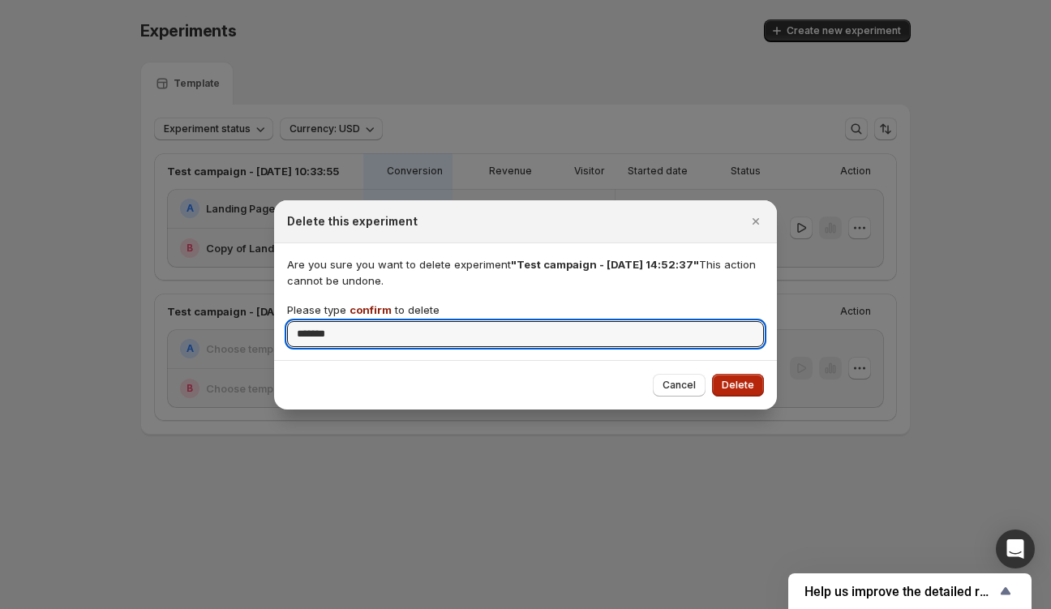
type input "*******"
click at [743, 380] on span "Delete" at bounding box center [738, 385] width 32 height 13
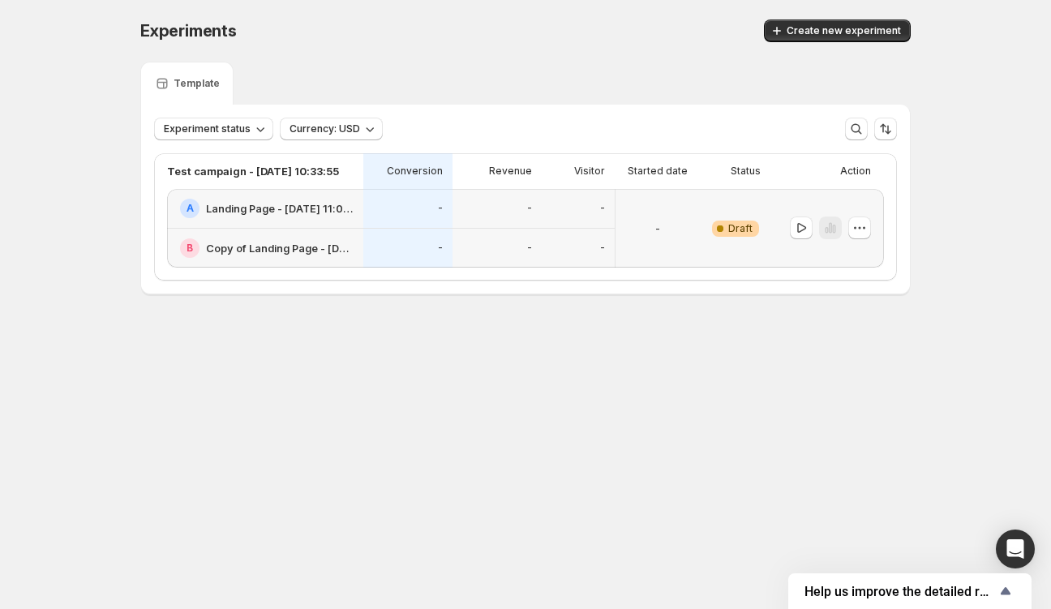
drag, startPoint x: 1050, startPoint y: 354, endPoint x: 1050, endPoint y: 280, distance: 73.8
click at [1042, 280] on div "Experiments. This page is ready Experiments Create new experiment Template Expe…" at bounding box center [525, 191] width 1051 height 382
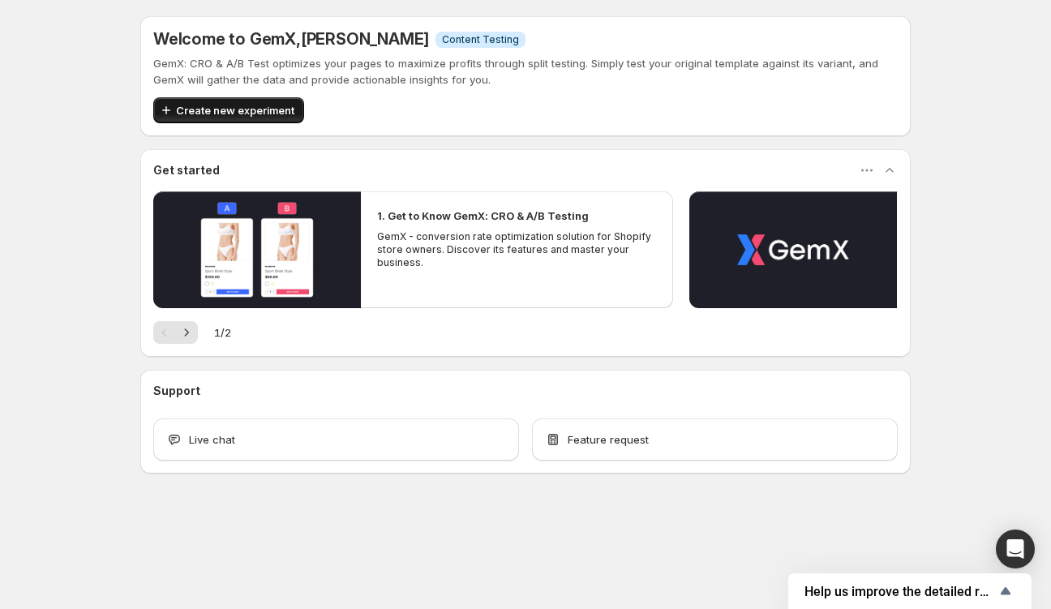
click at [166, 104] on icon "button" at bounding box center [166, 110] width 16 height 16
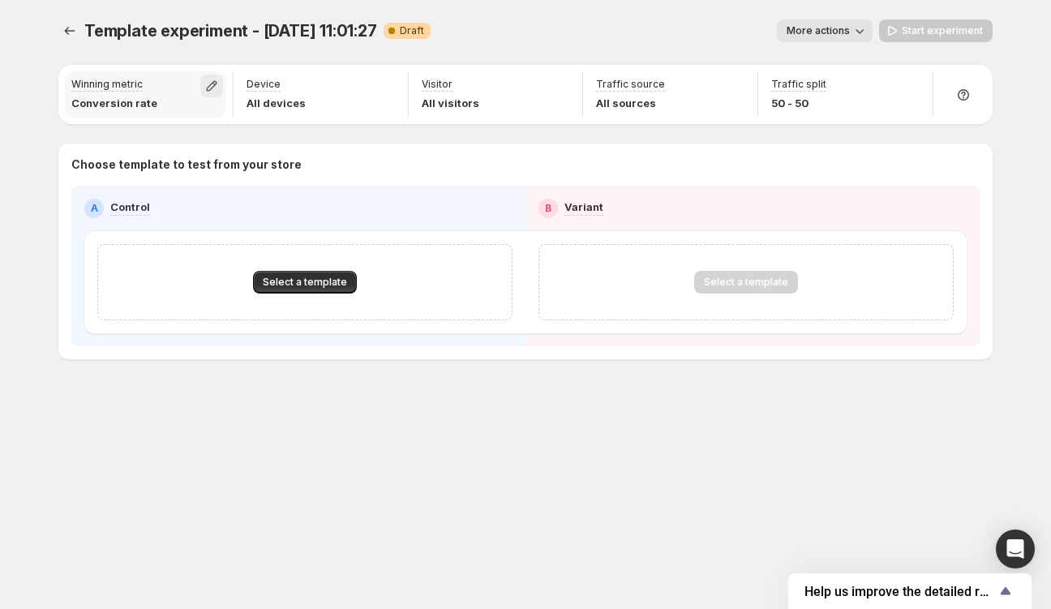
click at [211, 85] on icon "button" at bounding box center [211, 86] width 16 height 16
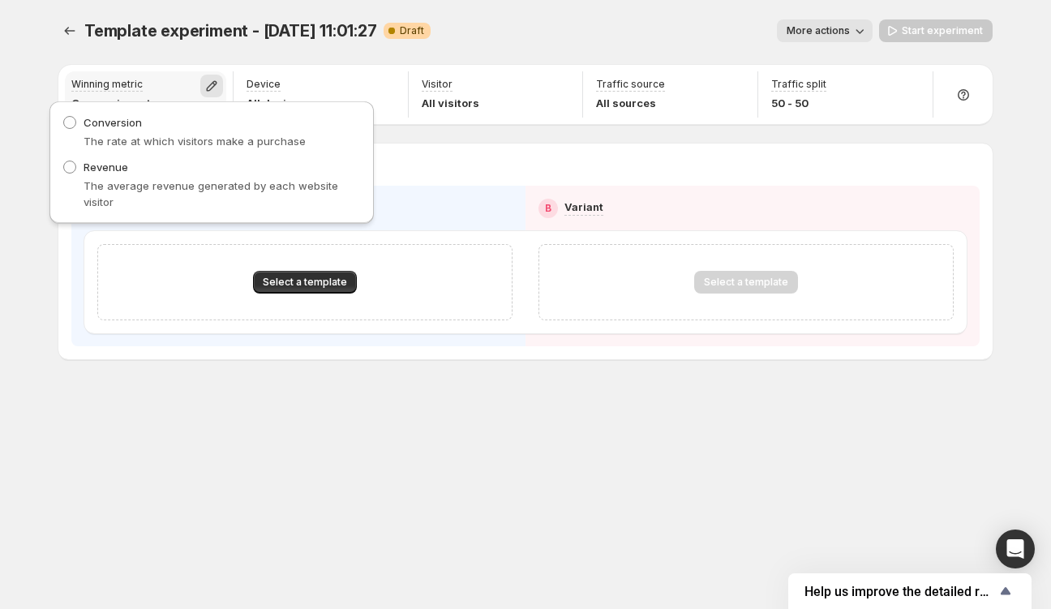
click at [201, 79] on button "button" at bounding box center [211, 86] width 23 height 23
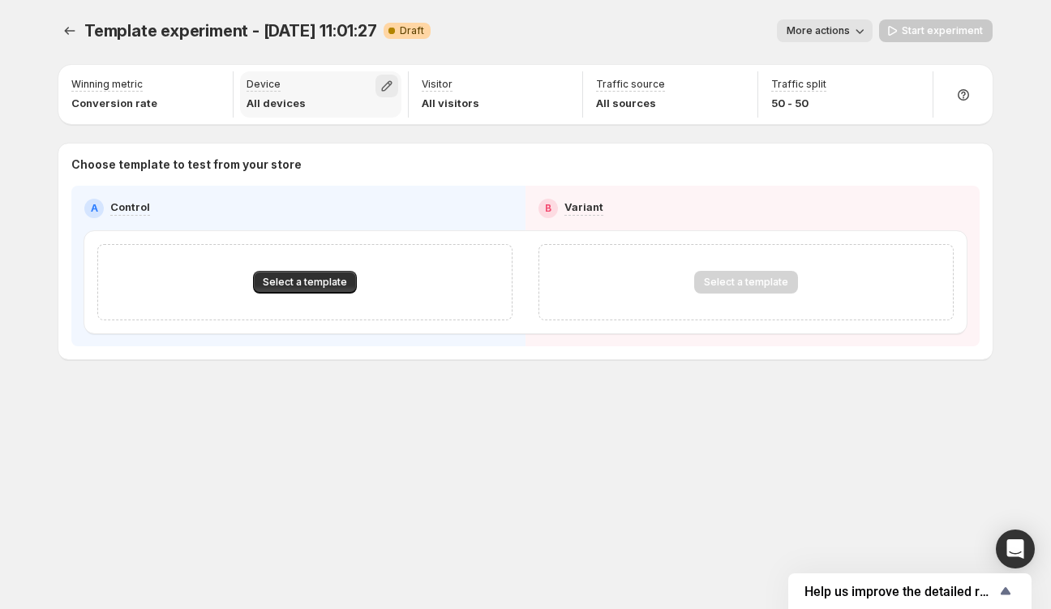
click at [396, 84] on button "button" at bounding box center [386, 86] width 23 height 23
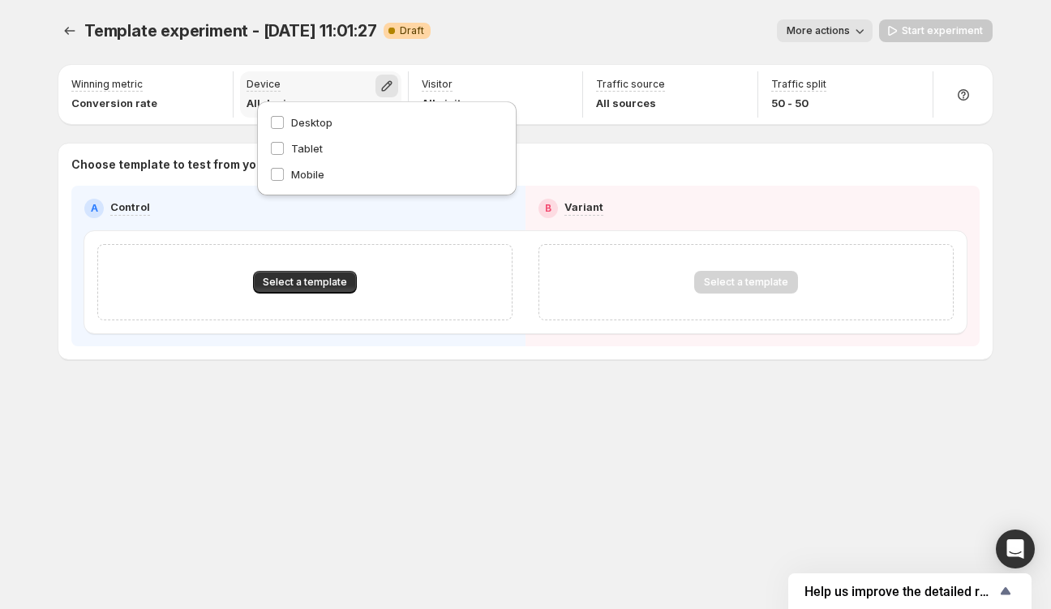
click at [397, 84] on button "button" at bounding box center [386, 86] width 23 height 23
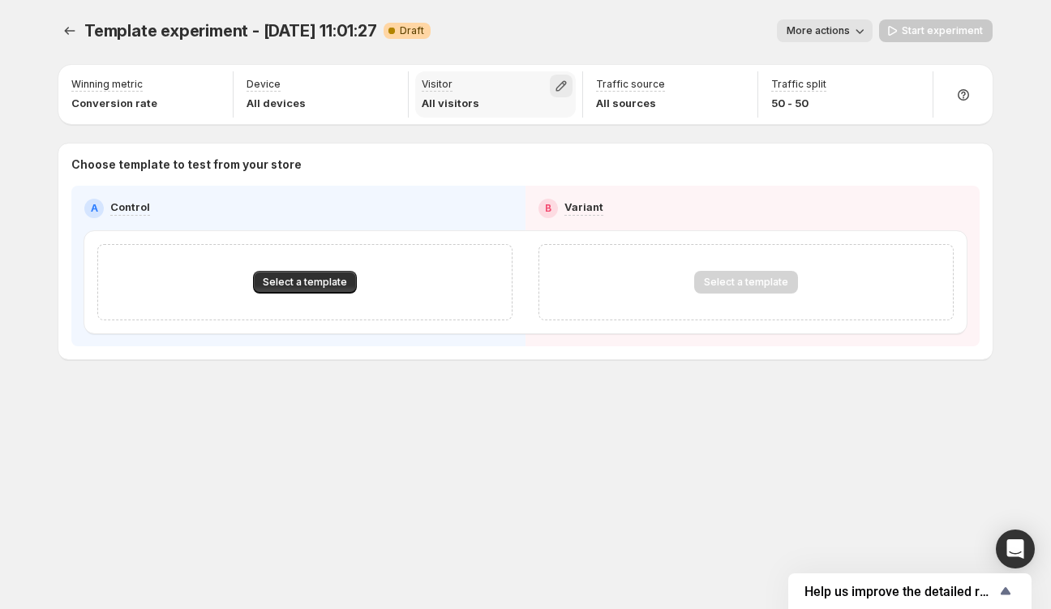
click at [571, 82] on button "button" at bounding box center [561, 86] width 23 height 23
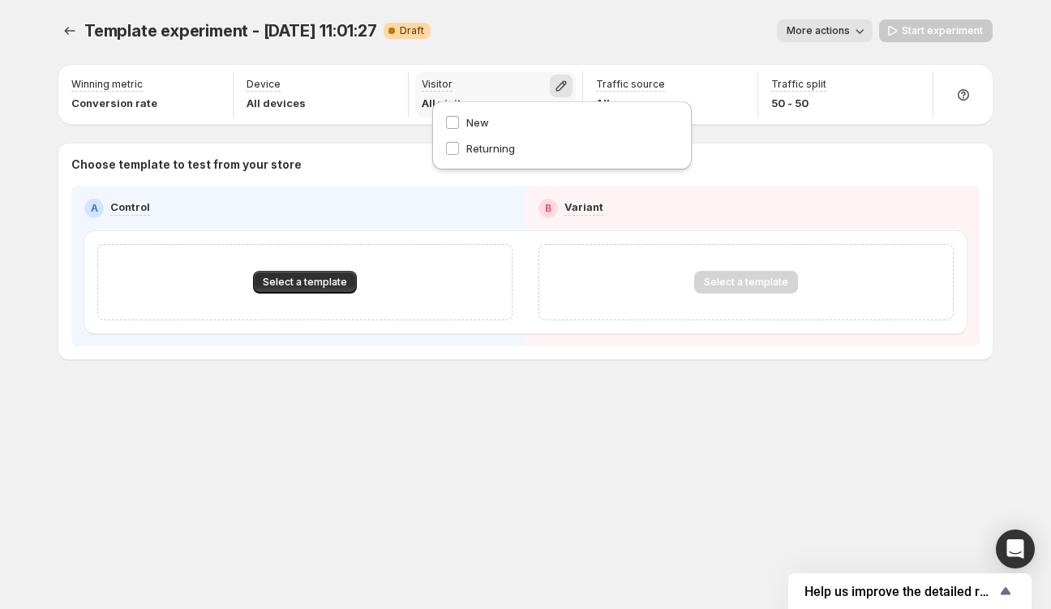
click at [571, 82] on button "button" at bounding box center [561, 86] width 23 height 23
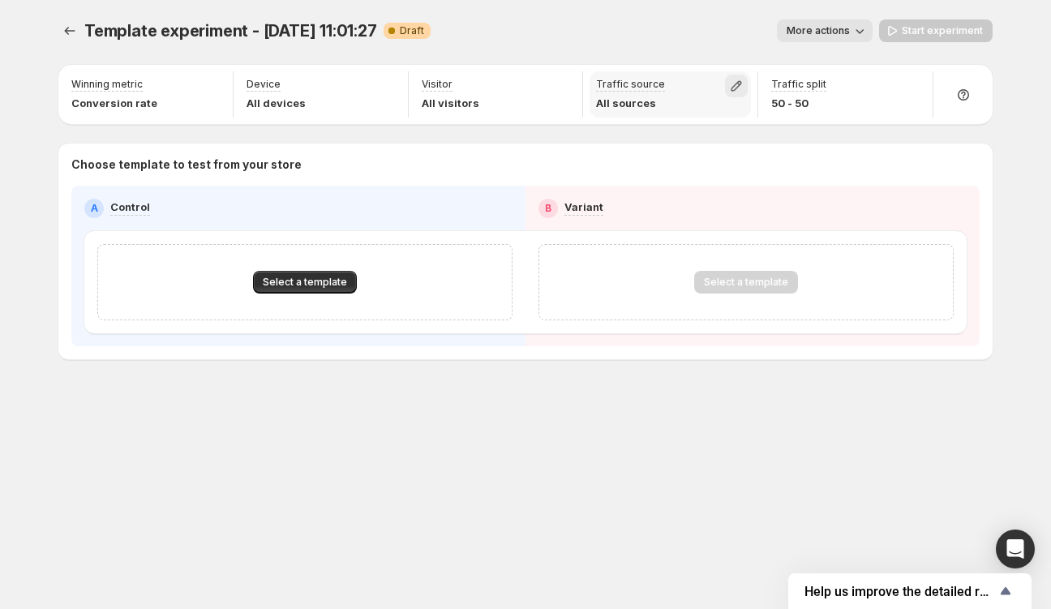
click at [746, 82] on button "button" at bounding box center [736, 86] width 23 height 23
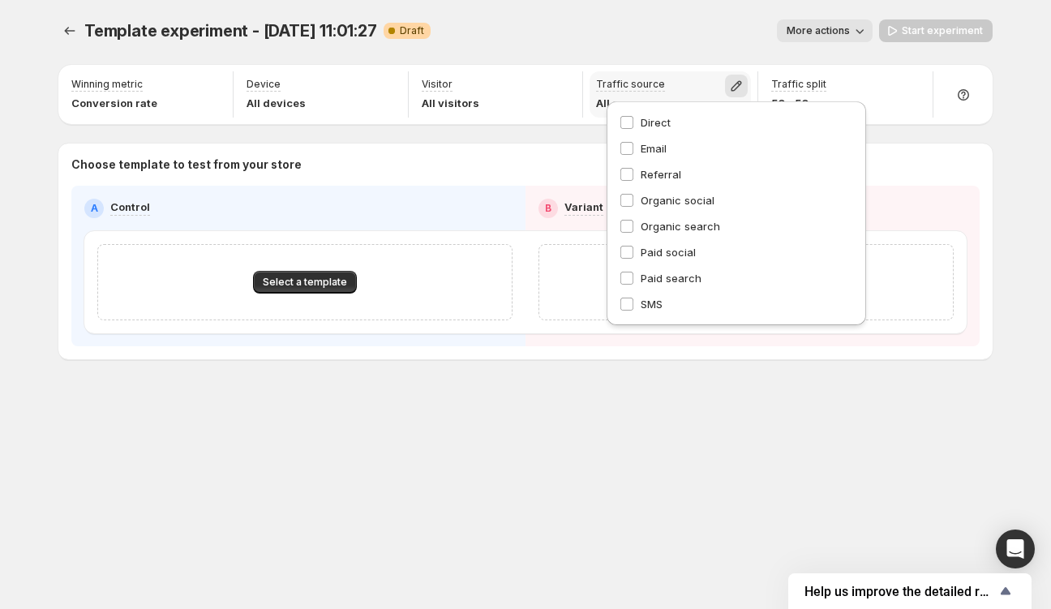
click at [746, 82] on button "button" at bounding box center [736, 86] width 23 height 23
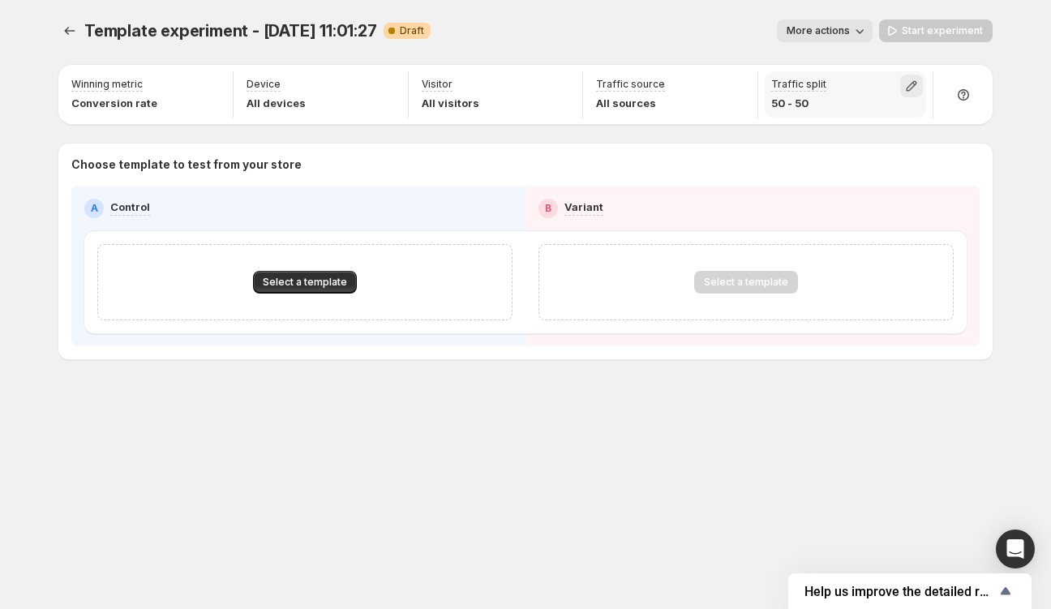
click at [921, 85] on button "button" at bounding box center [911, 86] width 23 height 23
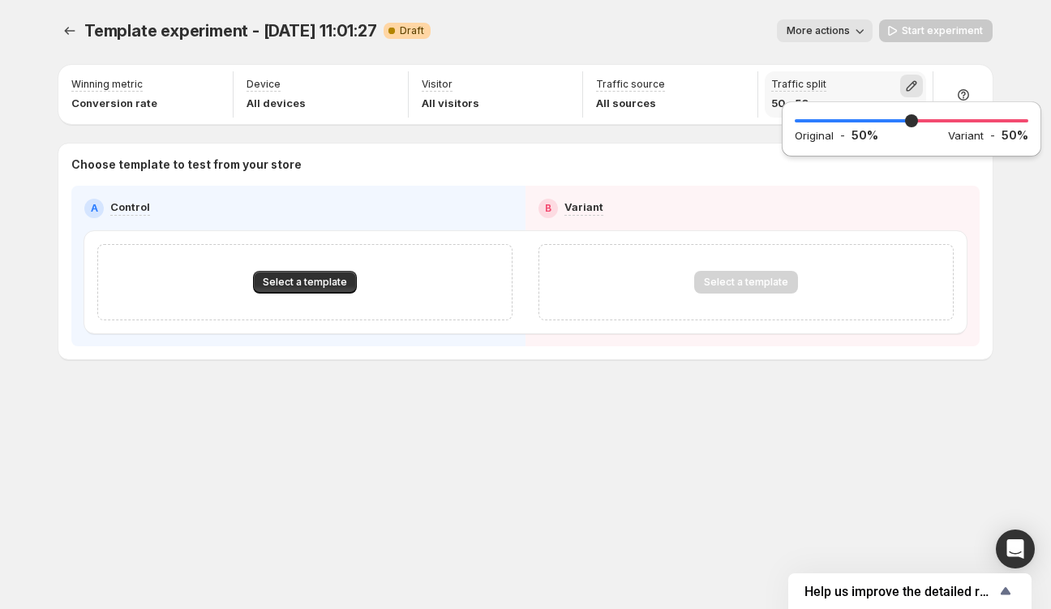
click at [921, 85] on button "button" at bounding box center [911, 86] width 23 height 23
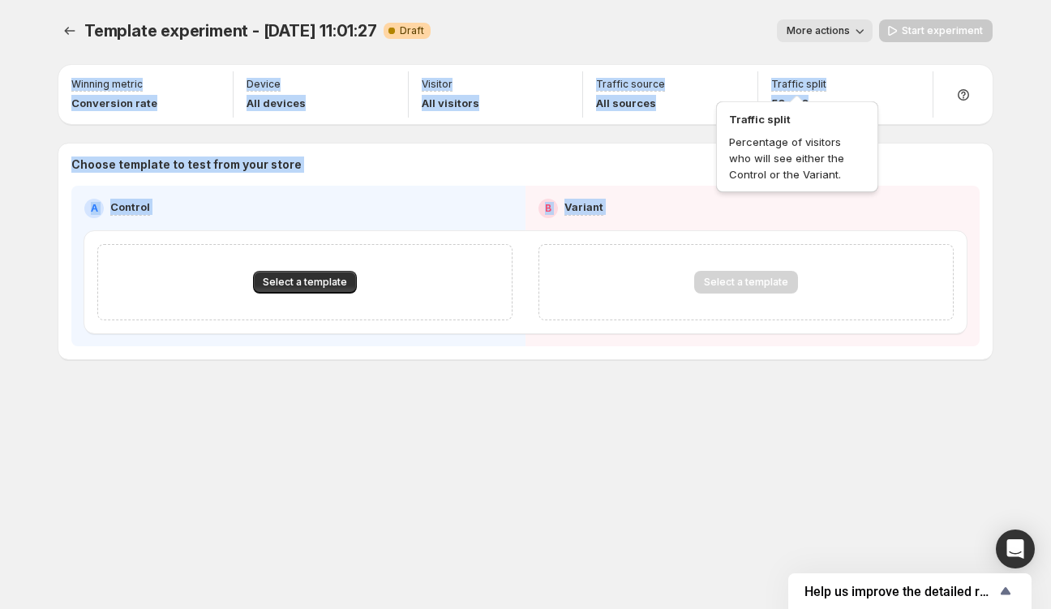
drag, startPoint x: 55, startPoint y: 87, endPoint x: 853, endPoint y: 108, distance: 798.0
click at [853, 108] on div "Template experiment - [DATE] 11:01:27. This page is ready Template experiment -…" at bounding box center [525, 304] width 1051 height 609
click at [82, 62] on div "Winning metric Conversion rate Device All devices Visitor All visitors Traffic …" at bounding box center [525, 211] width 934 height 298
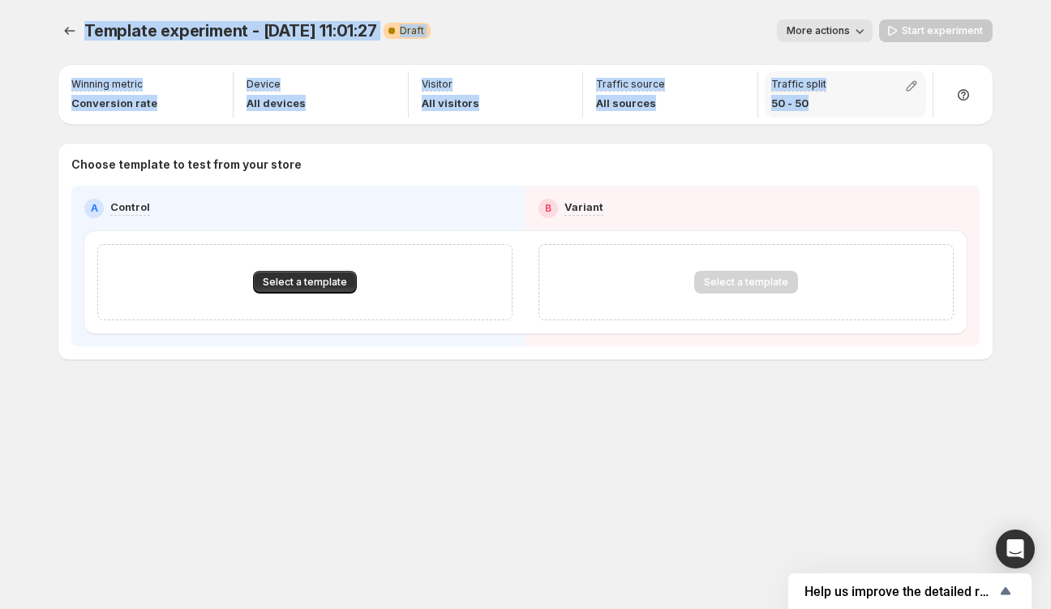
drag, startPoint x: 108, startPoint y: 76, endPoint x: 828, endPoint y: 101, distance: 720.3
click at [828, 101] on div "Template experiment - [DATE] 11:01:27. This page is ready Template experiment -…" at bounding box center [525, 304] width 1051 height 609
copy div "Template experiment - [DATE] 11:01:27 Warning Complete Draft More actions More …"
click at [739, 126] on div "Winning metric Conversion rate Device All devices Visitor All visitors Traffic …" at bounding box center [525, 212] width 934 height 294
